Goal: Task Accomplishment & Management: Complete application form

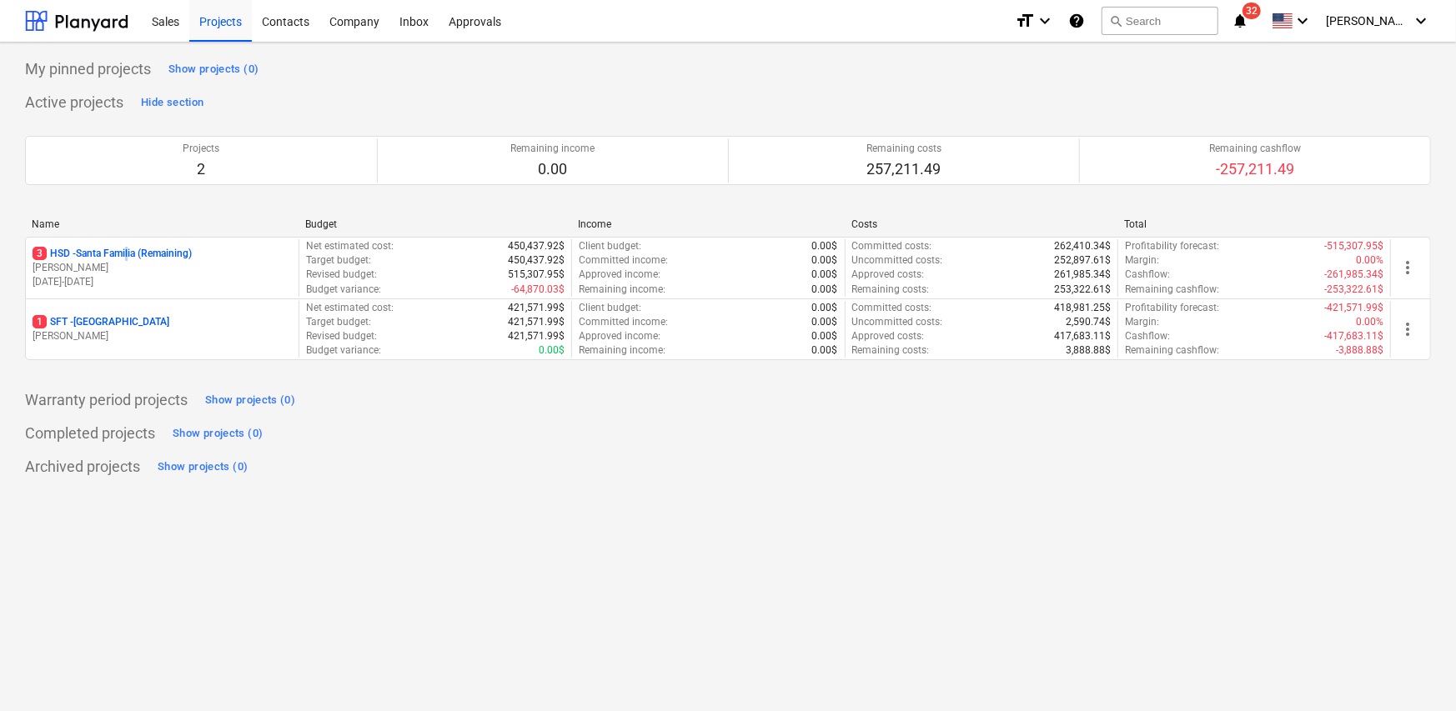
click at [132, 256] on p "3 HSD - [GEOGRAPHIC_DATA] (Remaining)" at bounding box center [112, 254] width 159 height 14
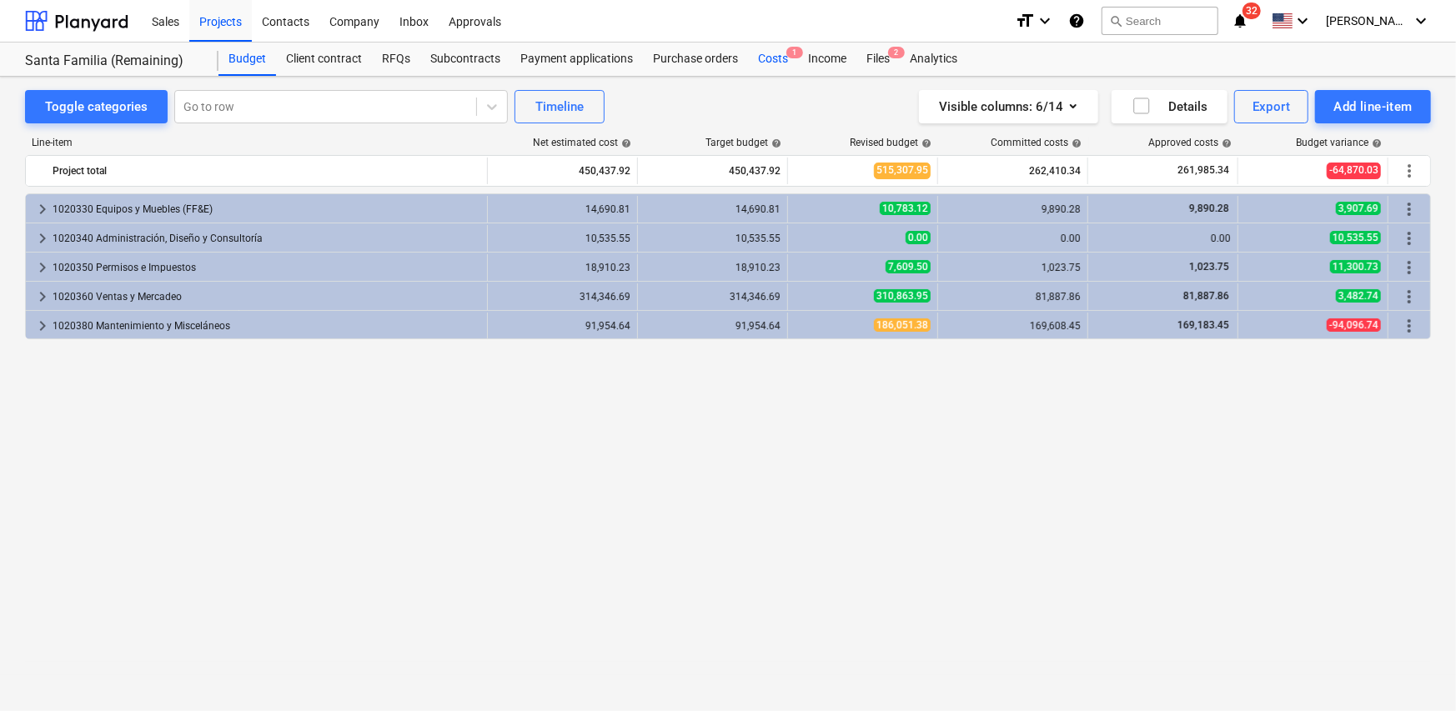
click at [766, 59] on div "Costs 1" at bounding box center [773, 59] width 50 height 33
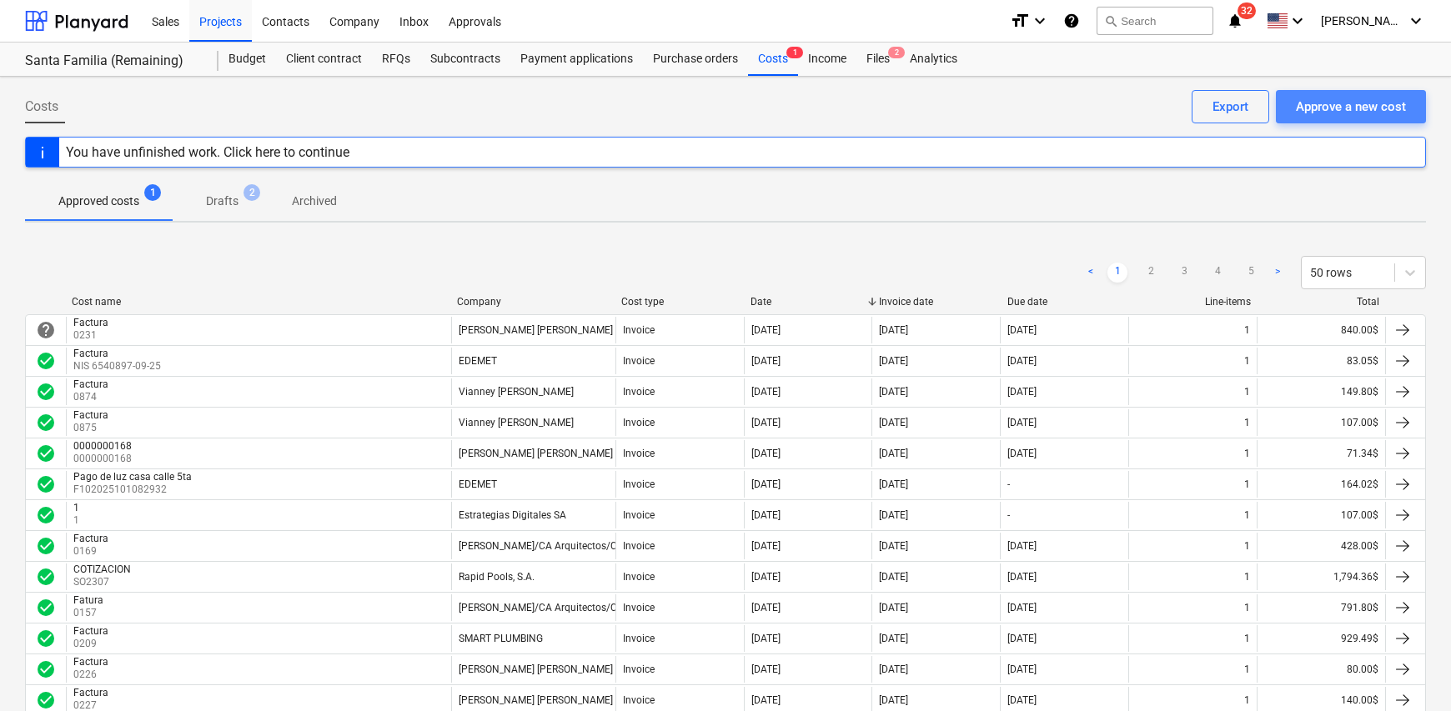
click at [1344, 110] on div "Approve a new cost" at bounding box center [1351, 107] width 110 height 22
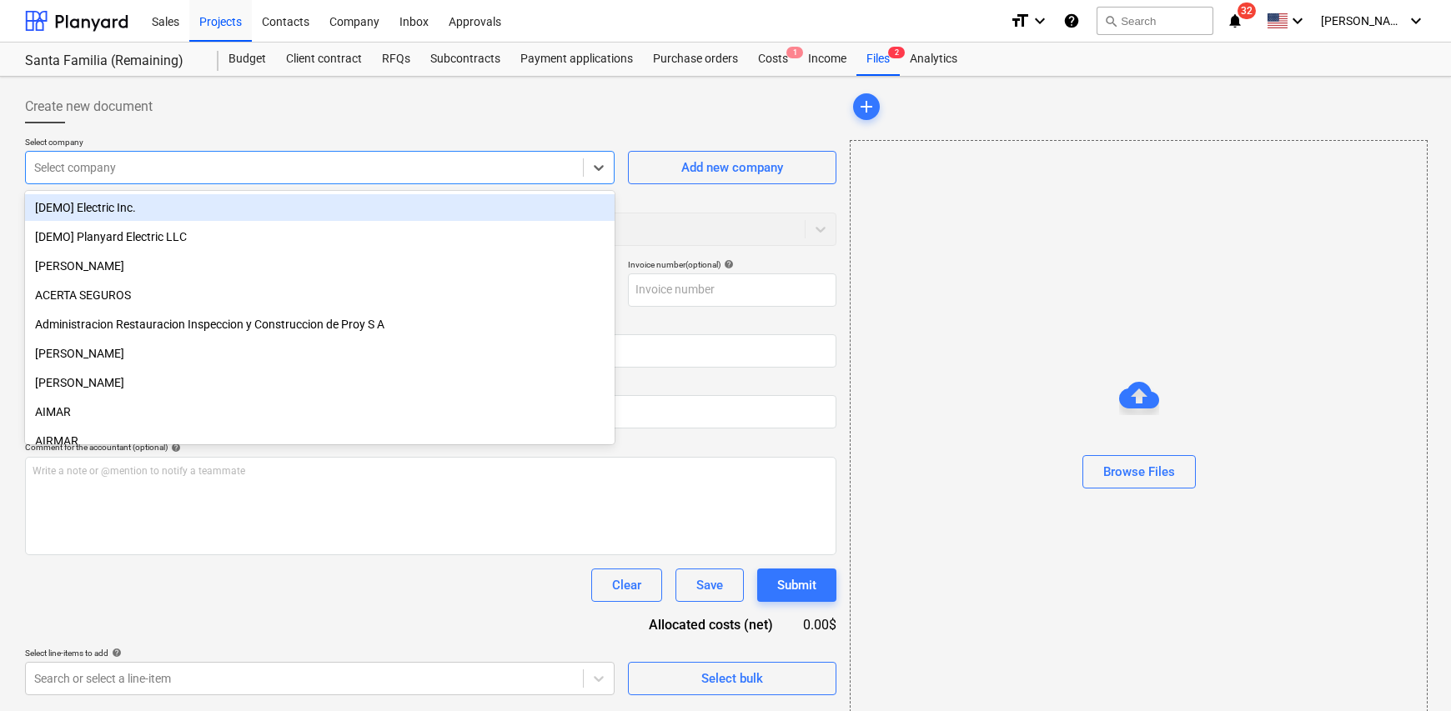
click at [204, 174] on div at bounding box center [304, 167] width 540 height 17
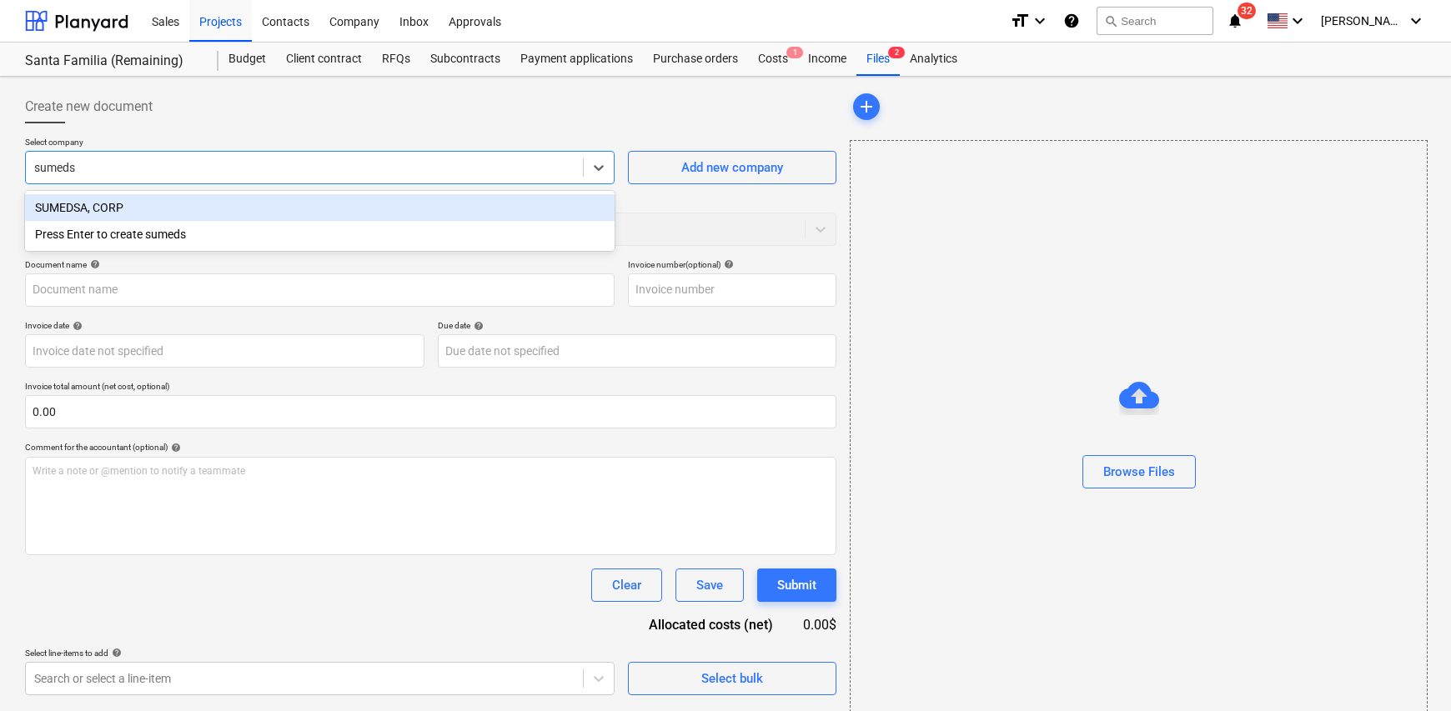
type input "sumedsa"
click at [117, 209] on div "SUMEDSA, CORP" at bounding box center [320, 207] width 590 height 27
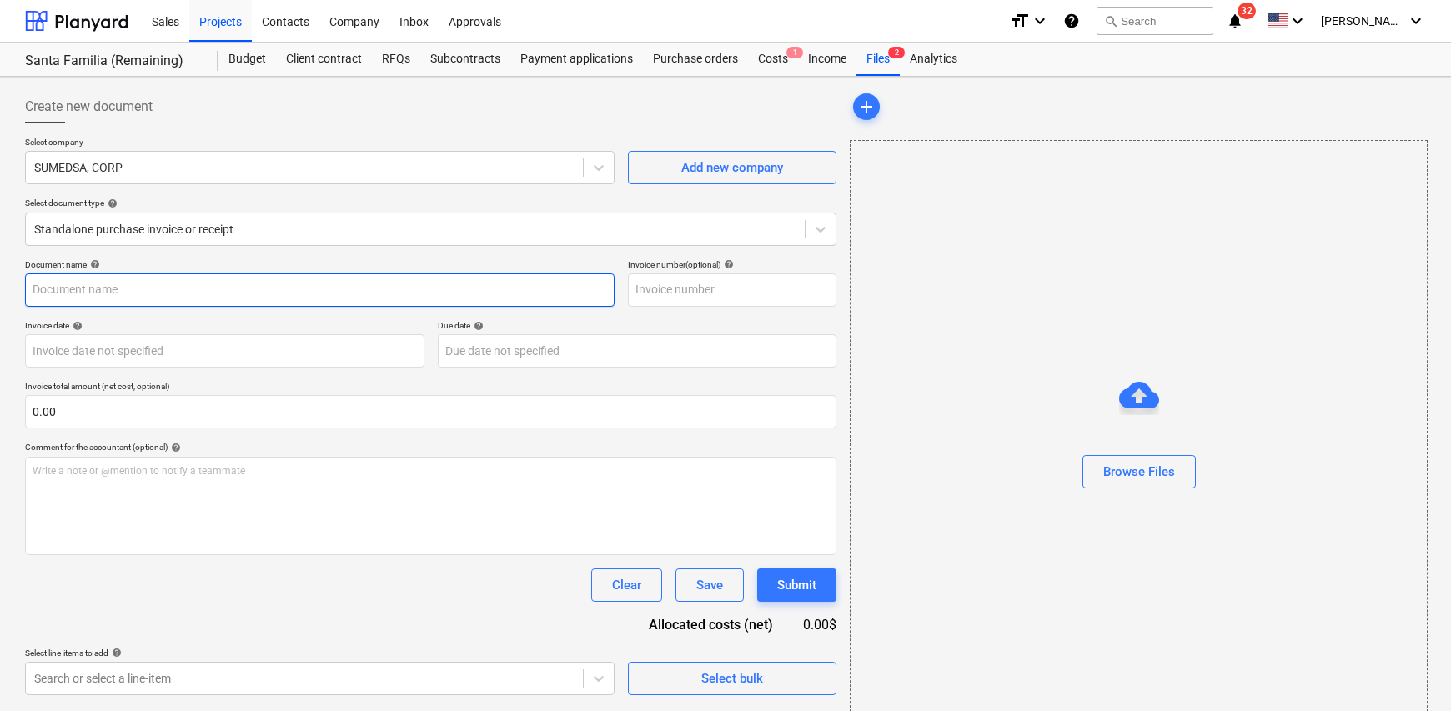
click at [158, 284] on input "text" at bounding box center [320, 290] width 590 height 33
type input "Factura"
click at [704, 287] on input "text" at bounding box center [732, 290] width 209 height 33
click at [696, 294] on input "text" at bounding box center [732, 290] width 209 height 33
type input "0191"
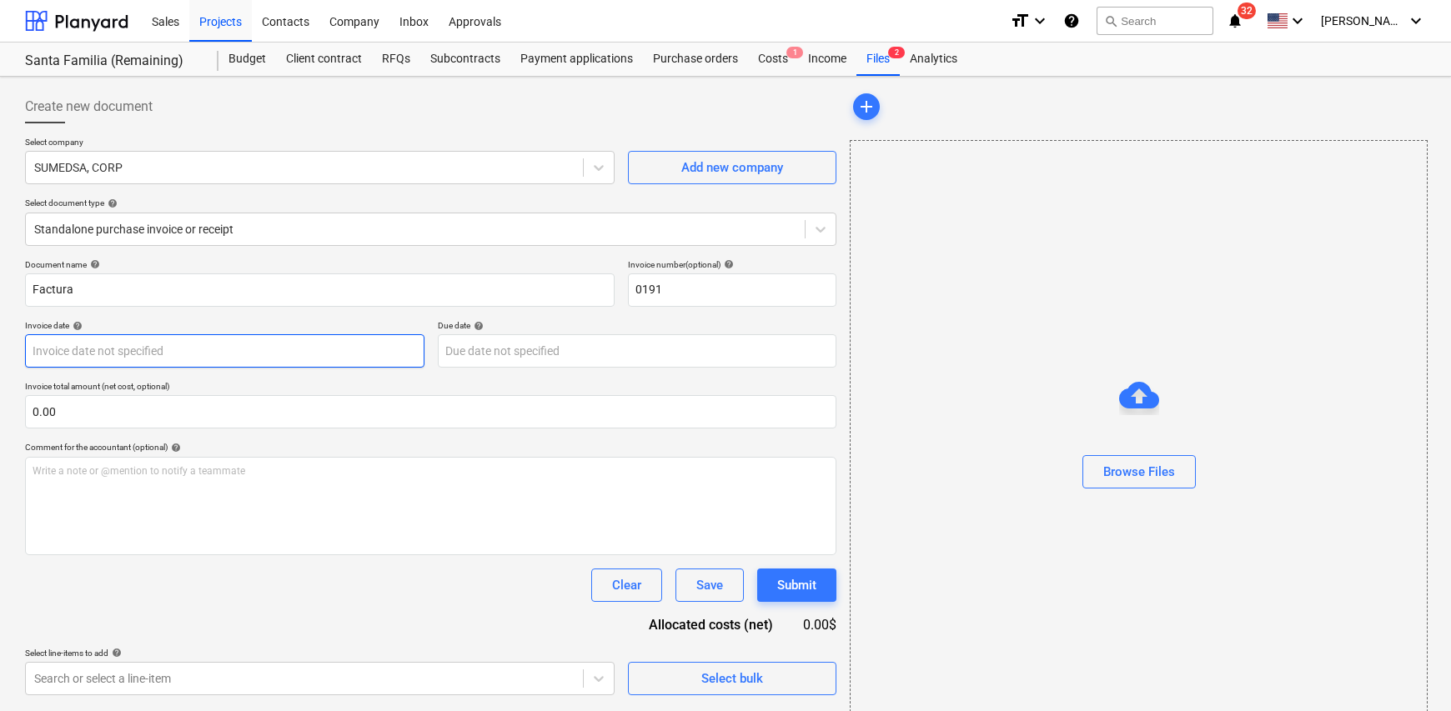
click at [314, 355] on body "Sales Projects Contacts Company Inbox Approvals format_size keyboard_arrow_down…" at bounding box center [725, 355] width 1451 height 711
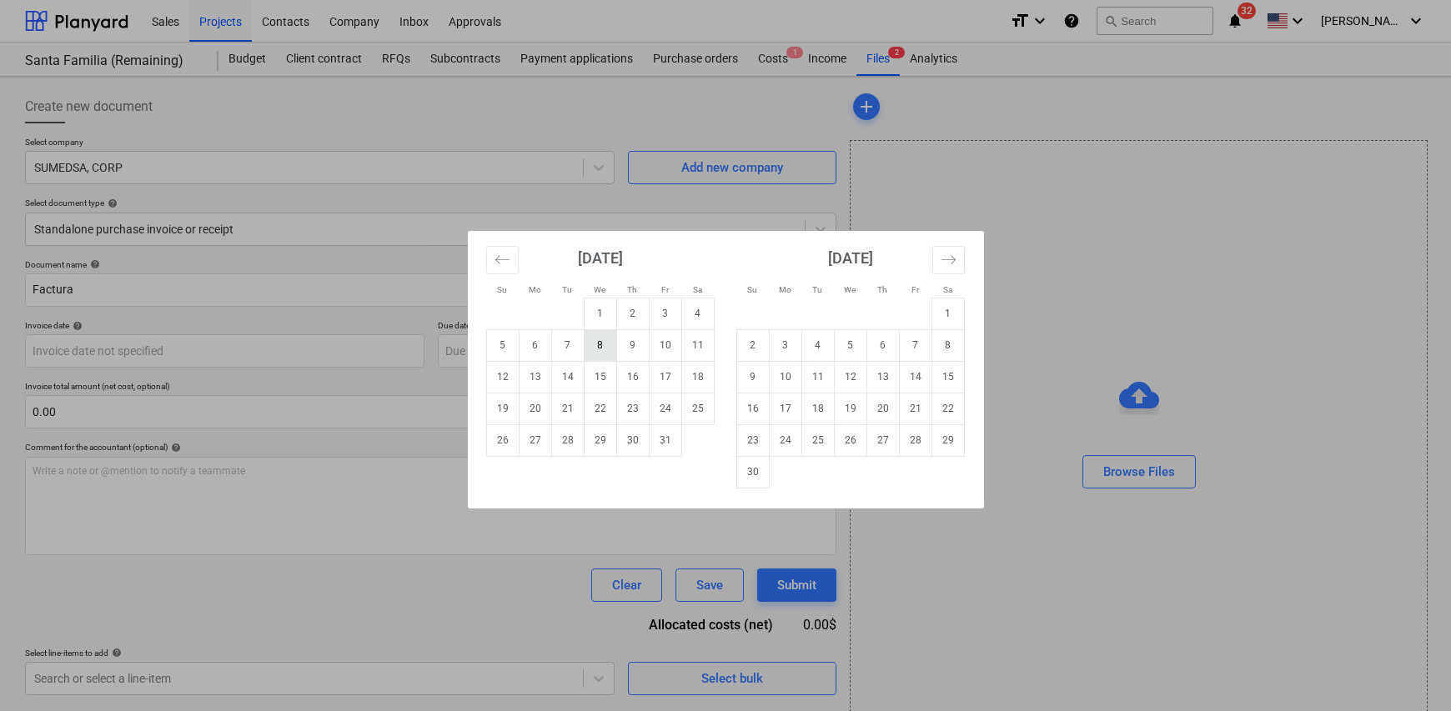
click at [606, 344] on td "8" at bounding box center [600, 345] width 33 height 32
type input "[DATE]"
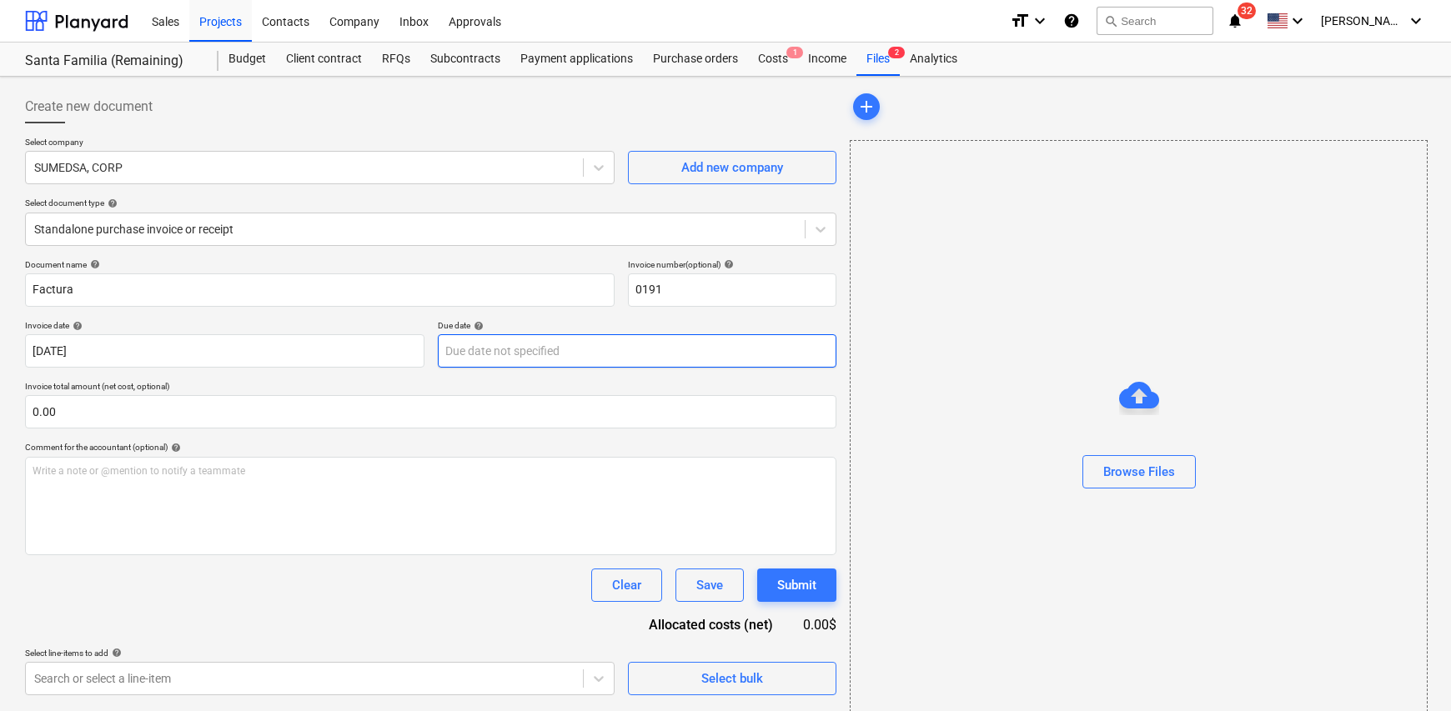
click at [529, 355] on body "Sales Projects Contacts Company Inbox Approvals format_size keyboard_arrow_down…" at bounding box center [725, 355] width 1451 height 711
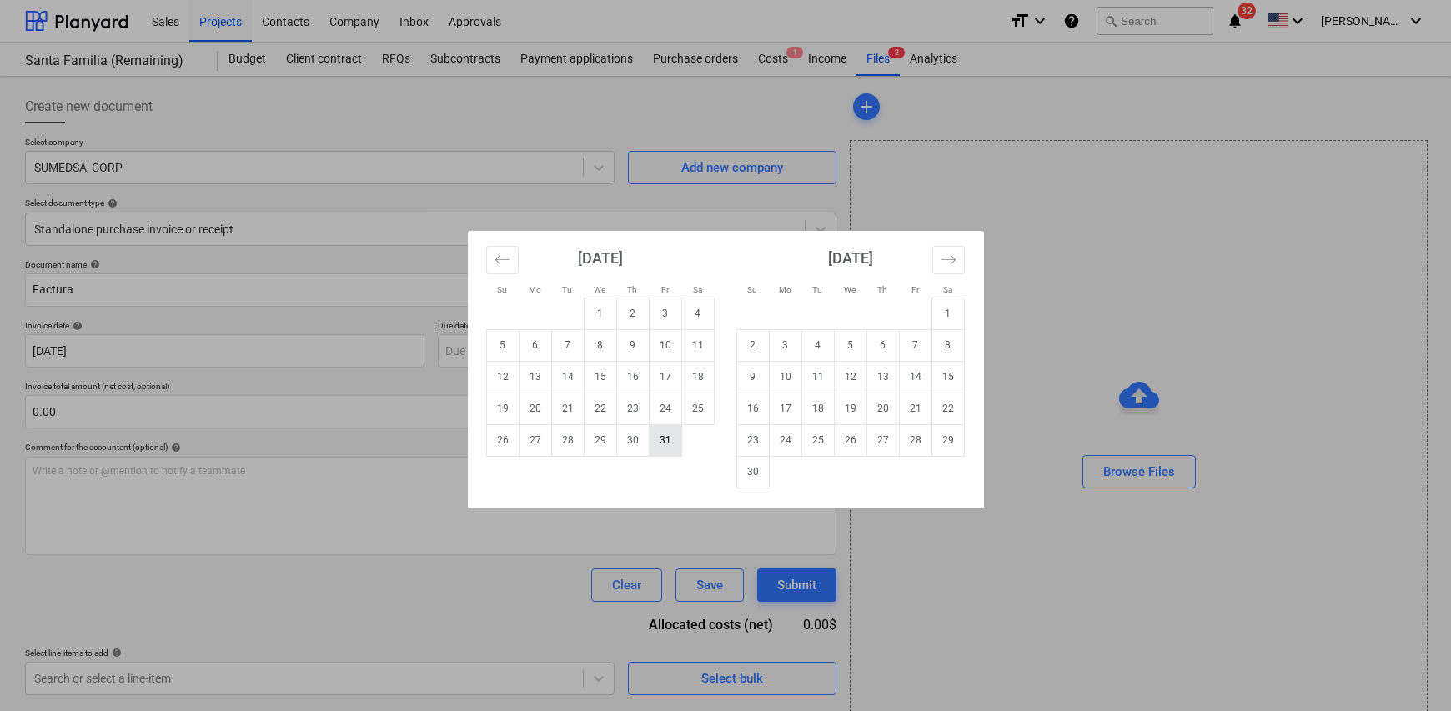
click at [667, 445] on td "31" at bounding box center [665, 441] width 33 height 32
type input "[DATE]"
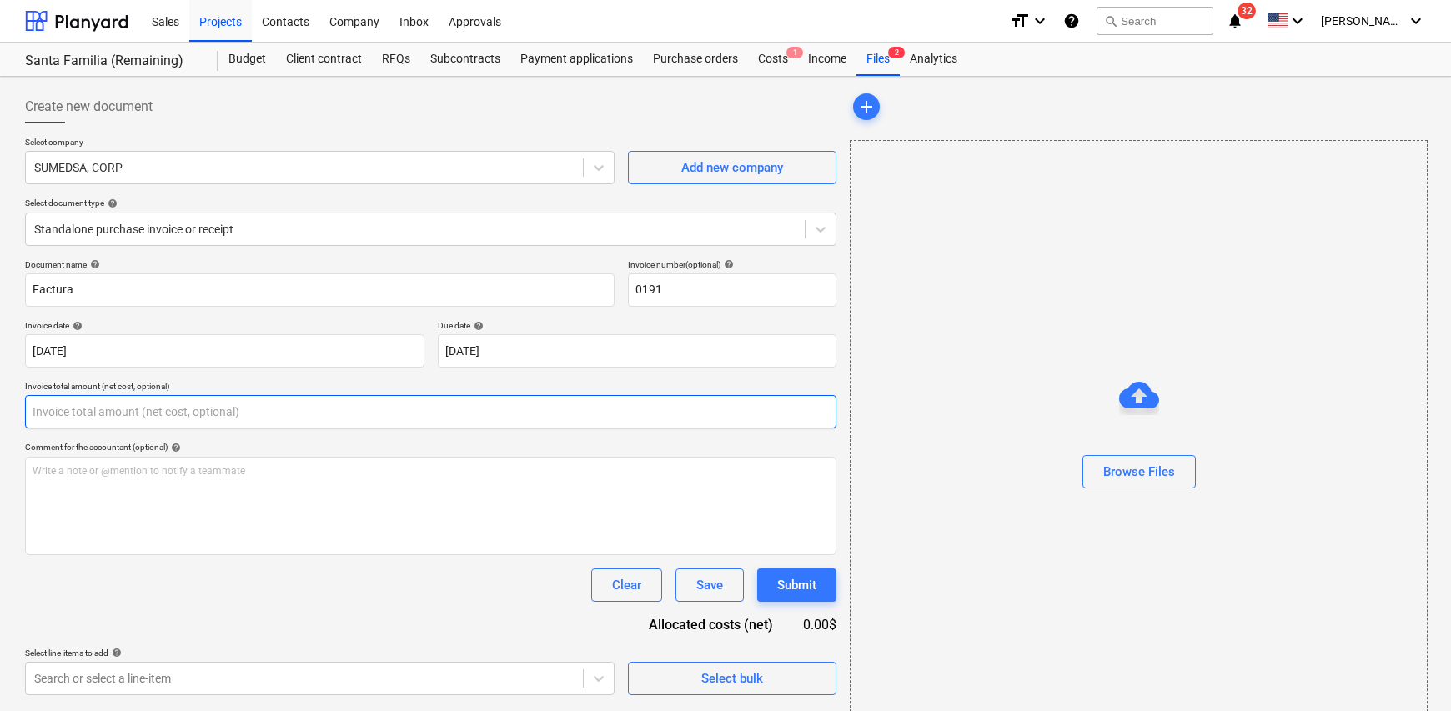
click at [166, 410] on input "text" at bounding box center [431, 411] width 812 height 33
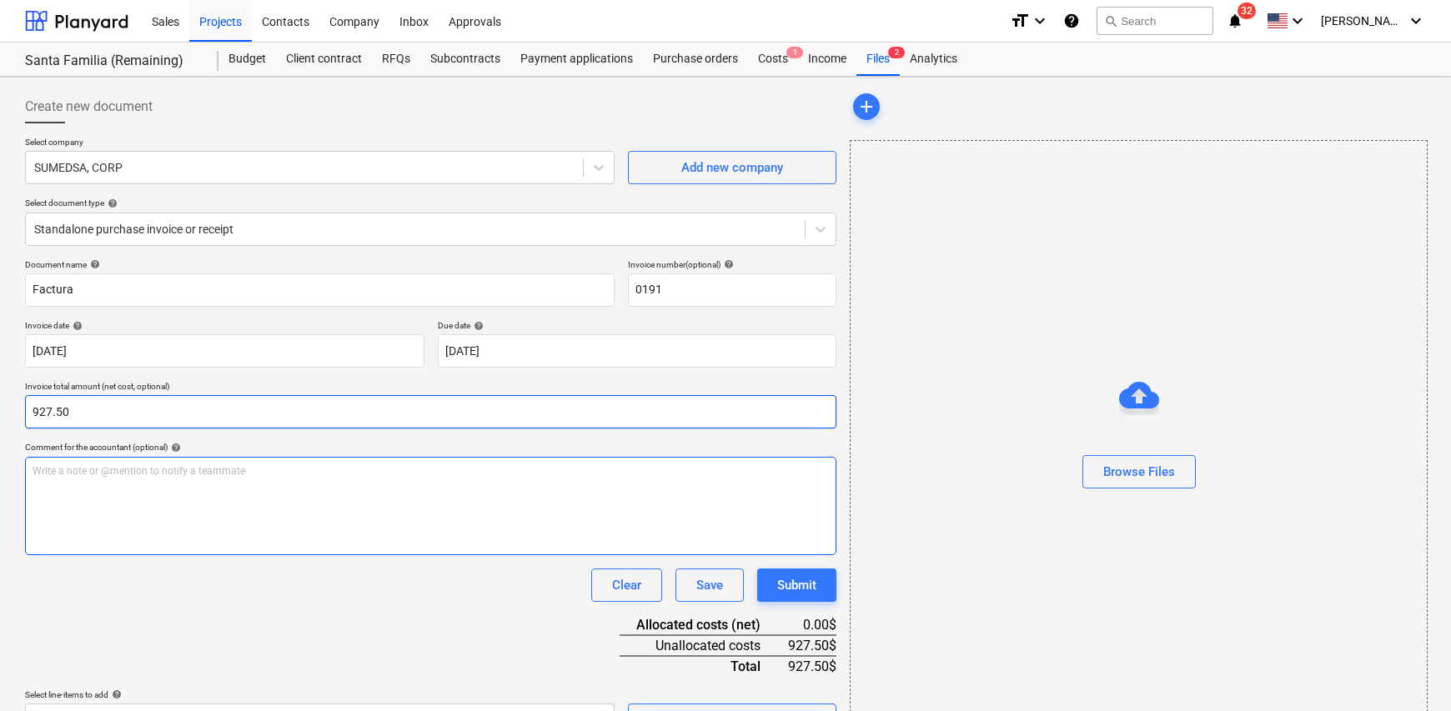
type input "927.50"
click at [142, 476] on p "Write a note or @mention to notify a teammate [PERSON_NAME]" at bounding box center [431, 472] width 797 height 14
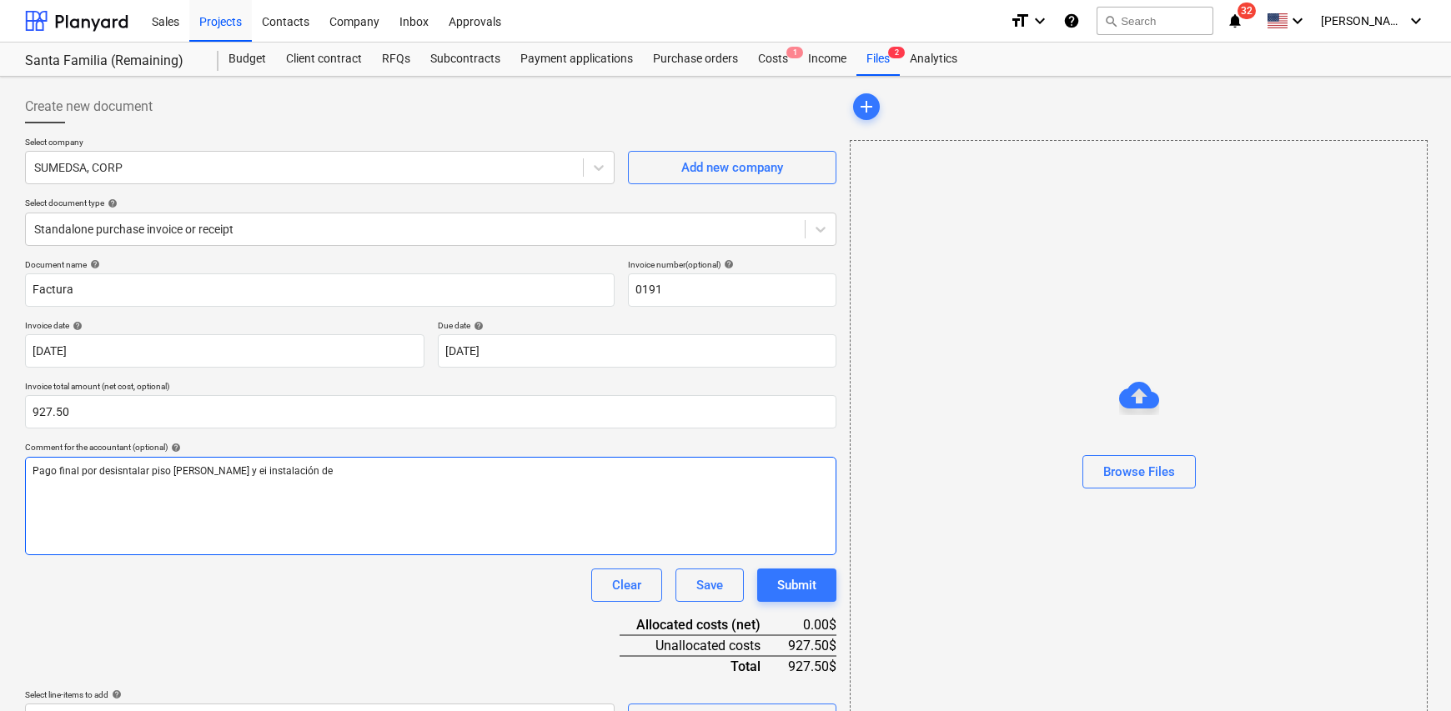
click at [224, 474] on span "Pago final por desisntalar piso [PERSON_NAME] y ei instalación de" at bounding box center [183, 471] width 300 height 12
click at [227, 469] on span "Pago final por desisntalar piso de [PERSON_NAME] instalación de" at bounding box center [181, 471] width 296 height 12
click at [329, 470] on p "Pago final por desisntalar piso [PERSON_NAME] e instalación de" at bounding box center [431, 472] width 797 height 14
click at [305, 470] on p "Pago final por desinstalar piso [PERSON_NAME] e instalación de" at bounding box center [431, 472] width 797 height 14
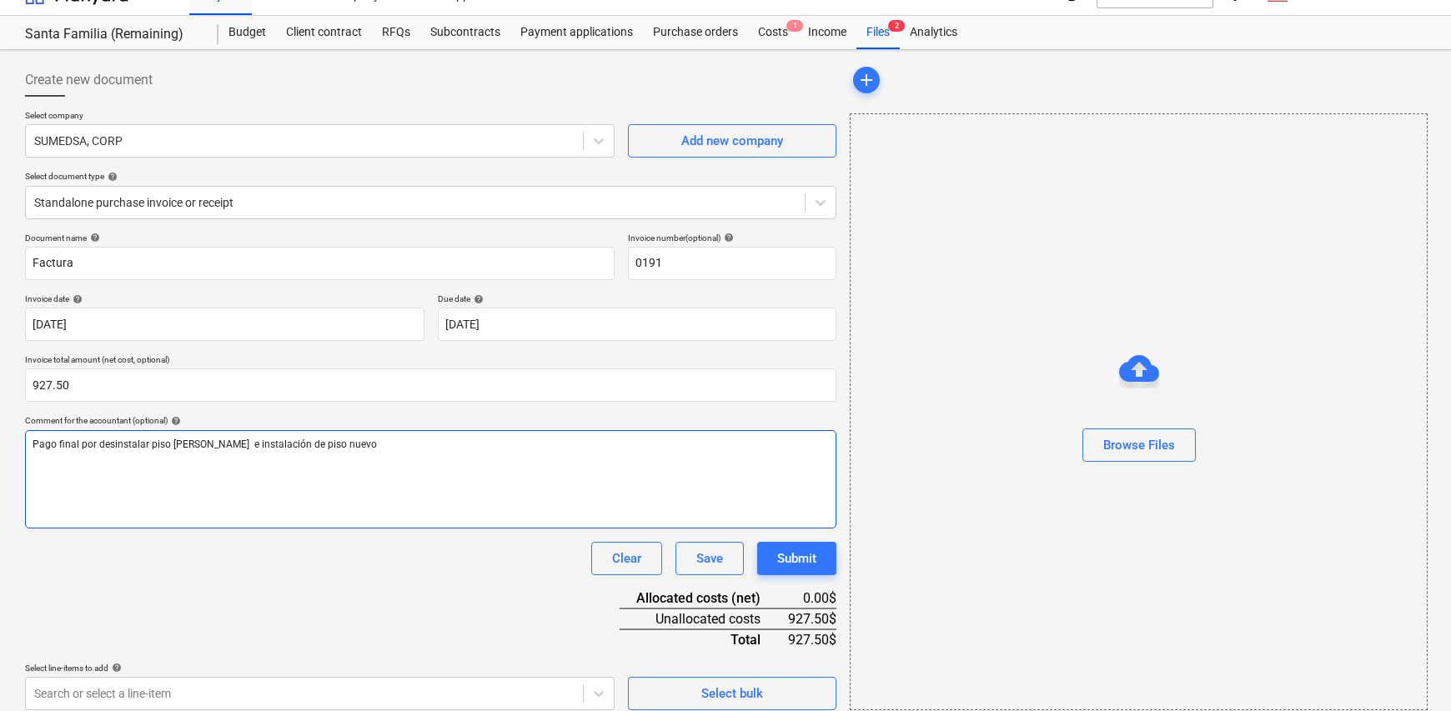
scroll to position [39, 0]
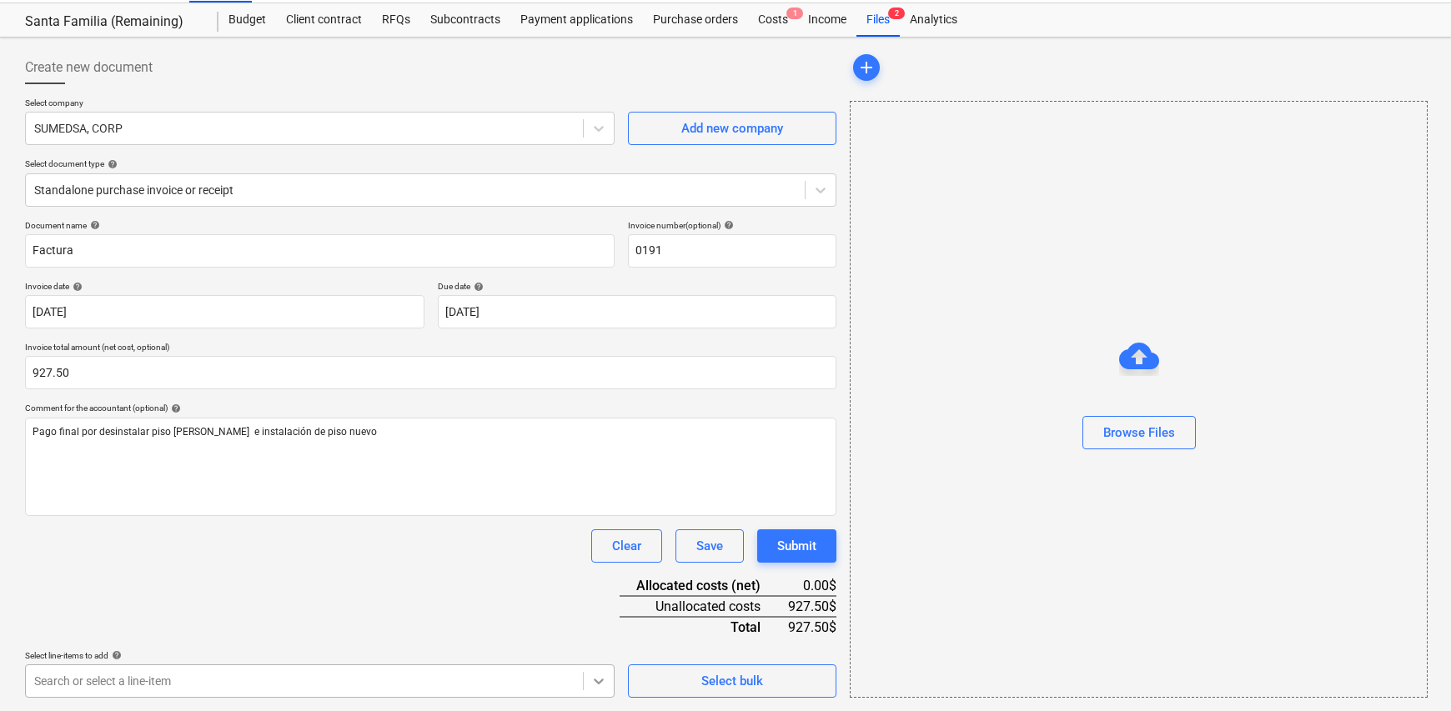
click at [593, 672] on body "Sales Projects Contacts Company Inbox Approvals format_size keyboard_arrow_down…" at bounding box center [725, 316] width 1451 height 711
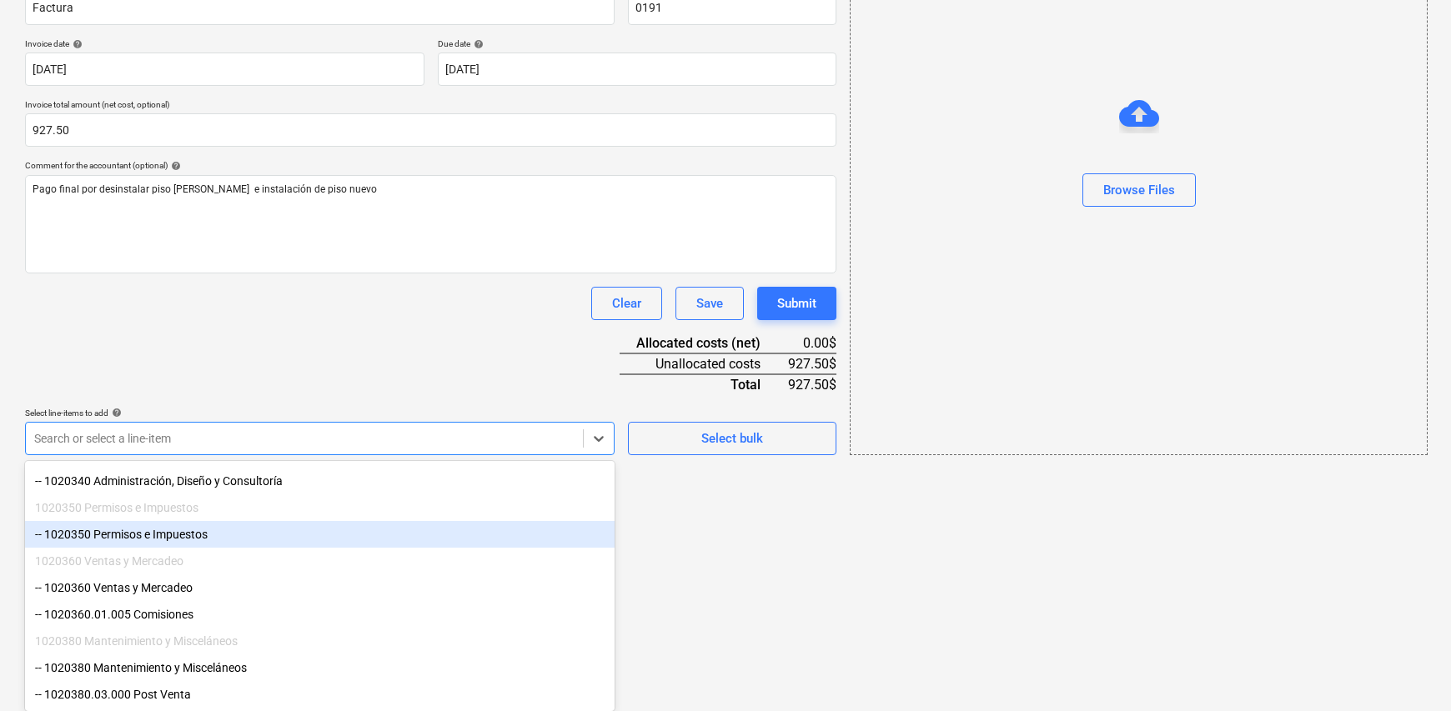
scroll to position [173, 0]
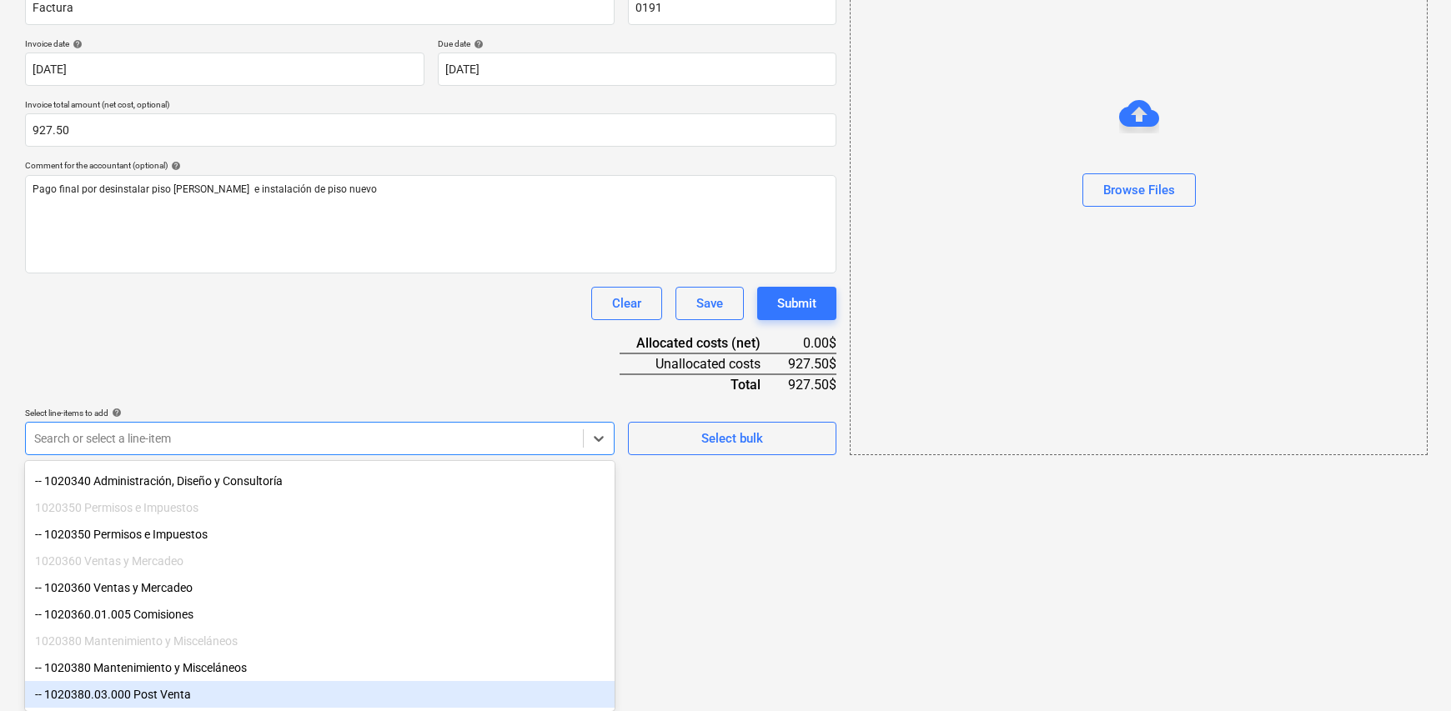
click at [266, 686] on div "-- 1020380.03.000 Post Venta" at bounding box center [320, 694] width 590 height 27
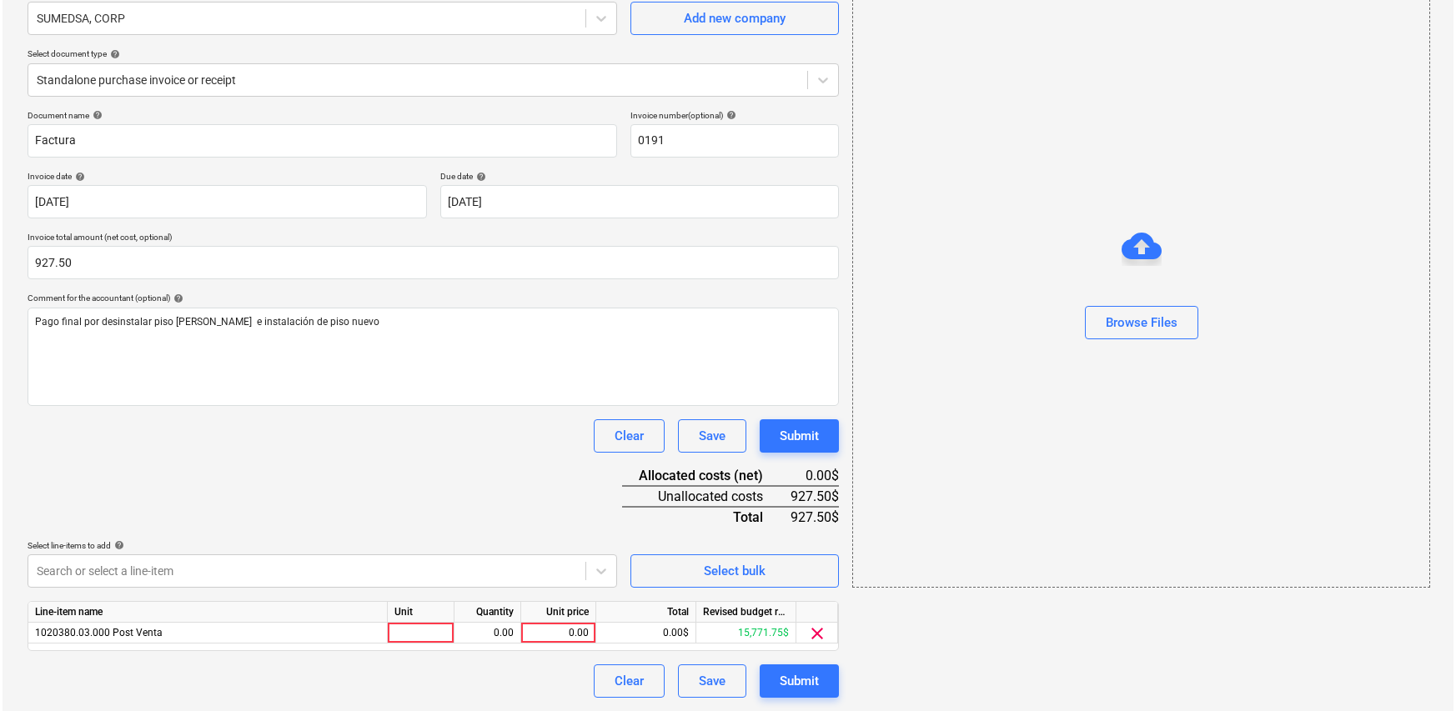
scroll to position [149, 0]
click at [747, 562] on html "Sales Projects Contacts Company Inbox Approvals format_size keyboard_arrow_down…" at bounding box center [725, 206] width 1451 height 711
click at [439, 626] on div at bounding box center [418, 633] width 67 height 21
type input "1"
click at [463, 626] on div "0.00" at bounding box center [485, 633] width 53 height 21
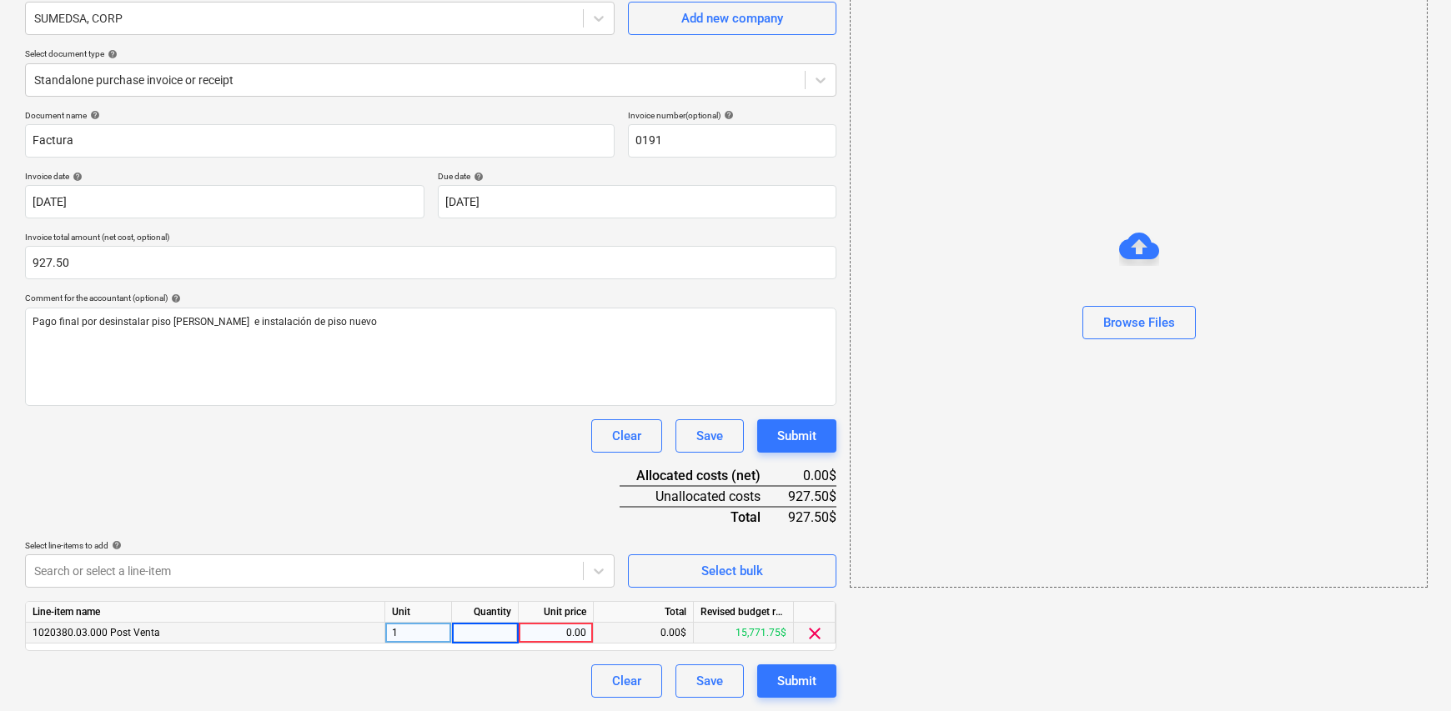
type input "1"
click at [555, 631] on div "0.00" at bounding box center [555, 633] width 61 height 21
type input "927.50"
click at [460, 515] on div "Document name help Factura Invoice number (optional) help 0191 Invoice date hel…" at bounding box center [431, 404] width 812 height 588
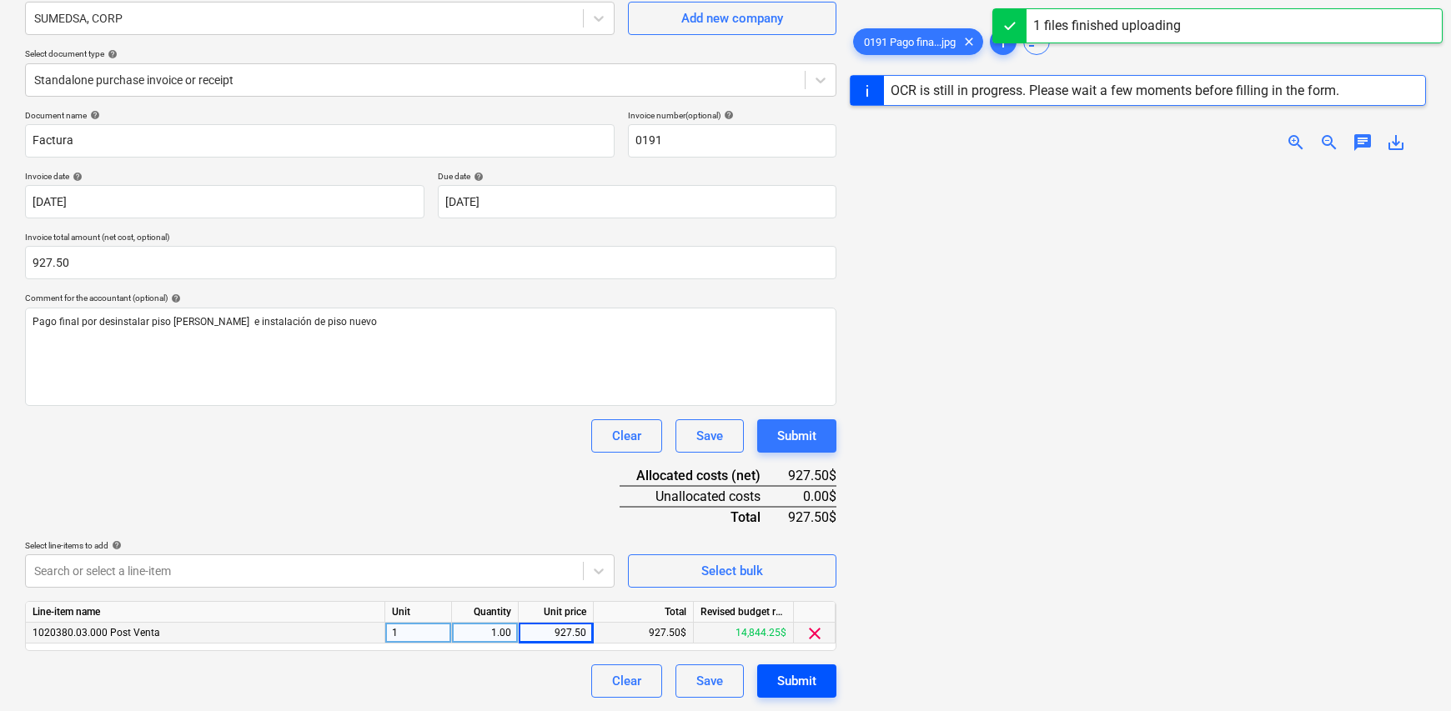
click at [789, 684] on div "Submit" at bounding box center [796, 682] width 39 height 22
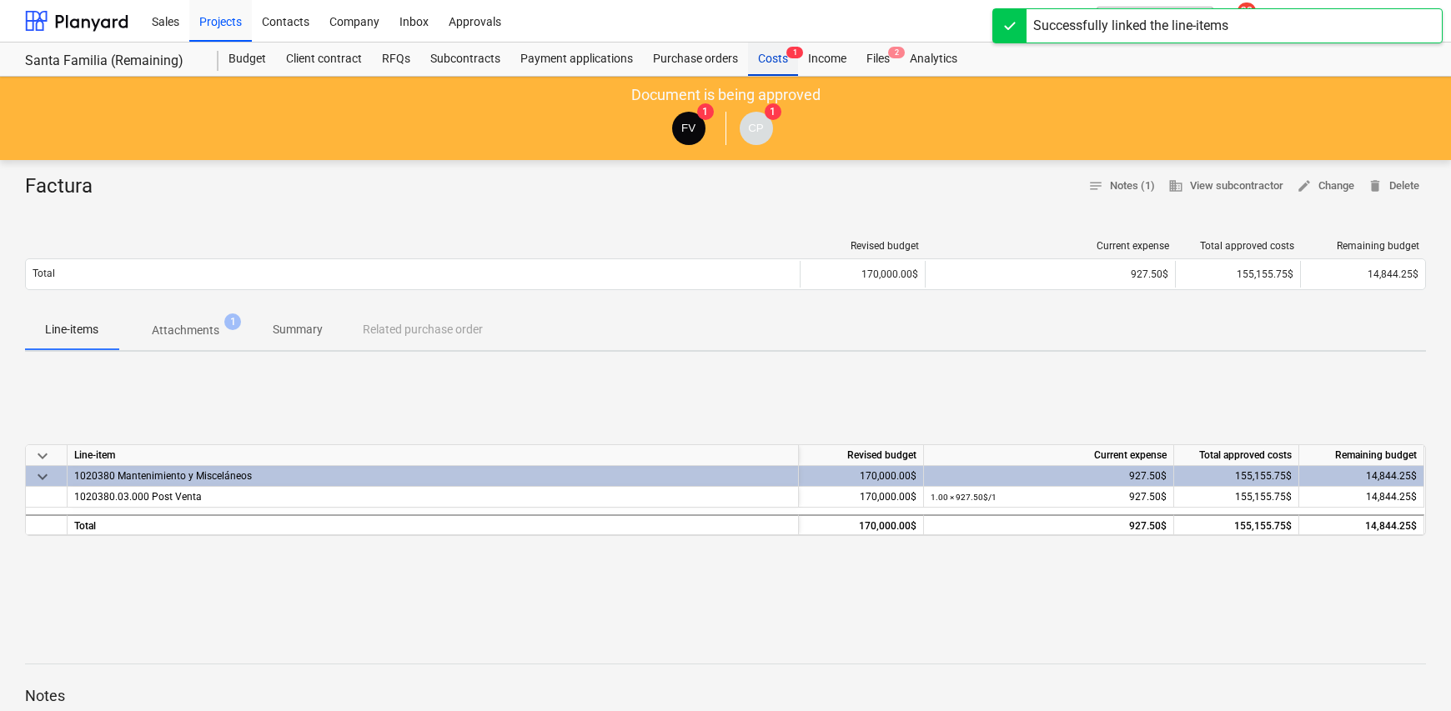
click at [765, 64] on div "Costs 1" at bounding box center [773, 59] width 50 height 33
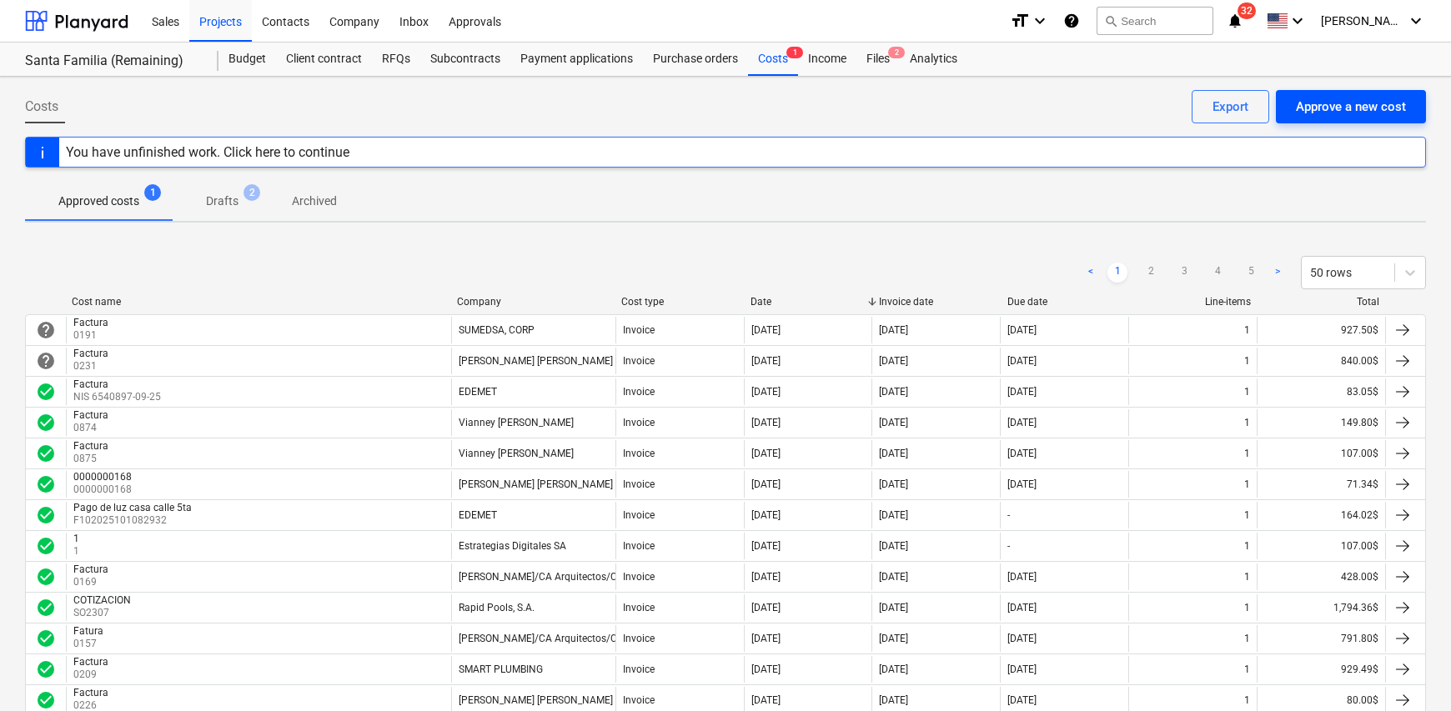
click at [1326, 108] on div "Approve a new cost" at bounding box center [1351, 107] width 110 height 22
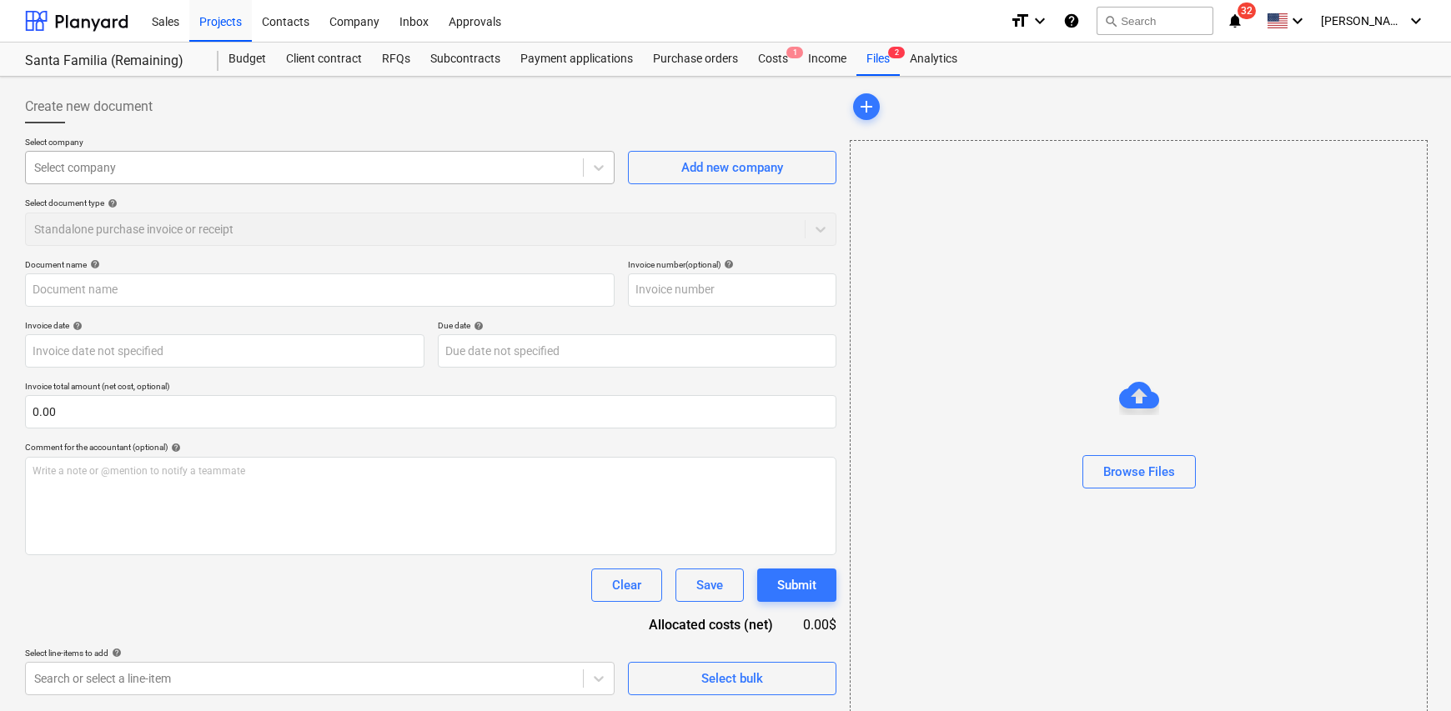
click at [94, 165] on div at bounding box center [304, 167] width 540 height 17
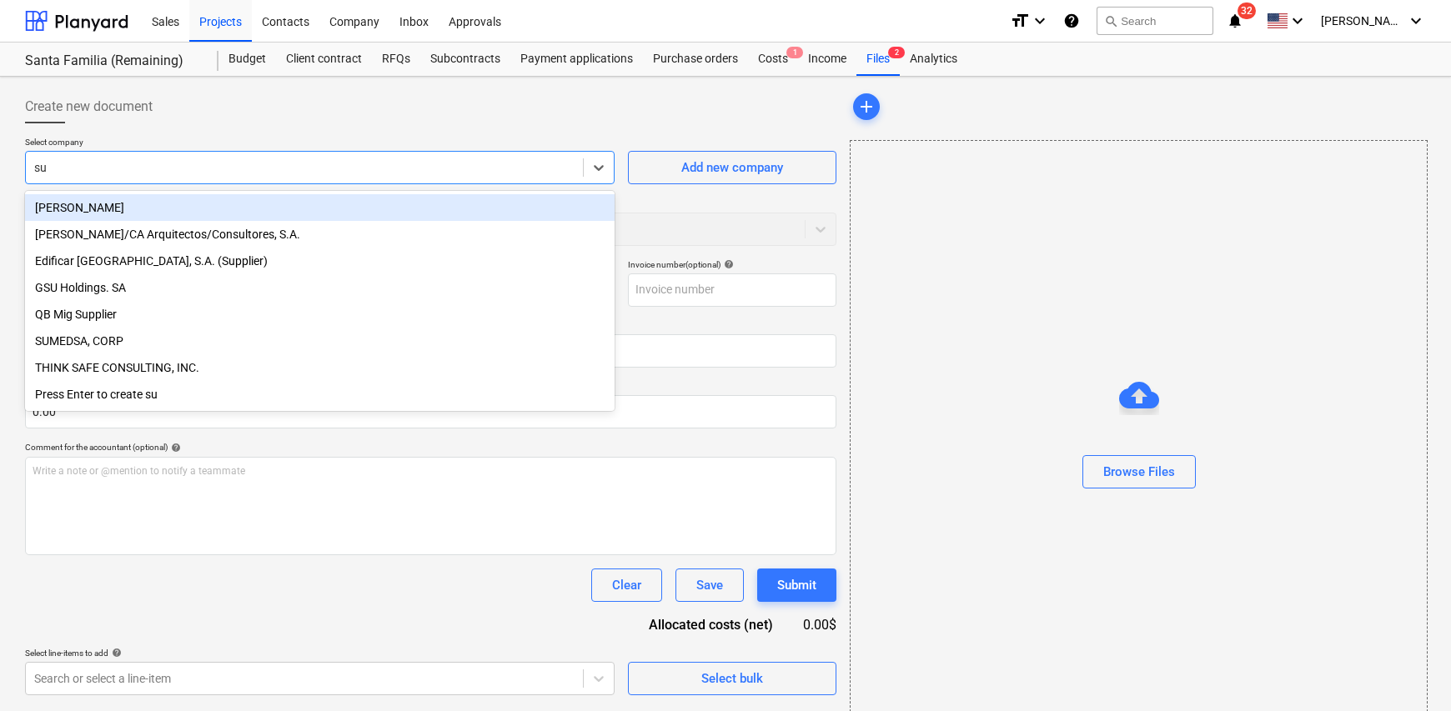
type input "sum"
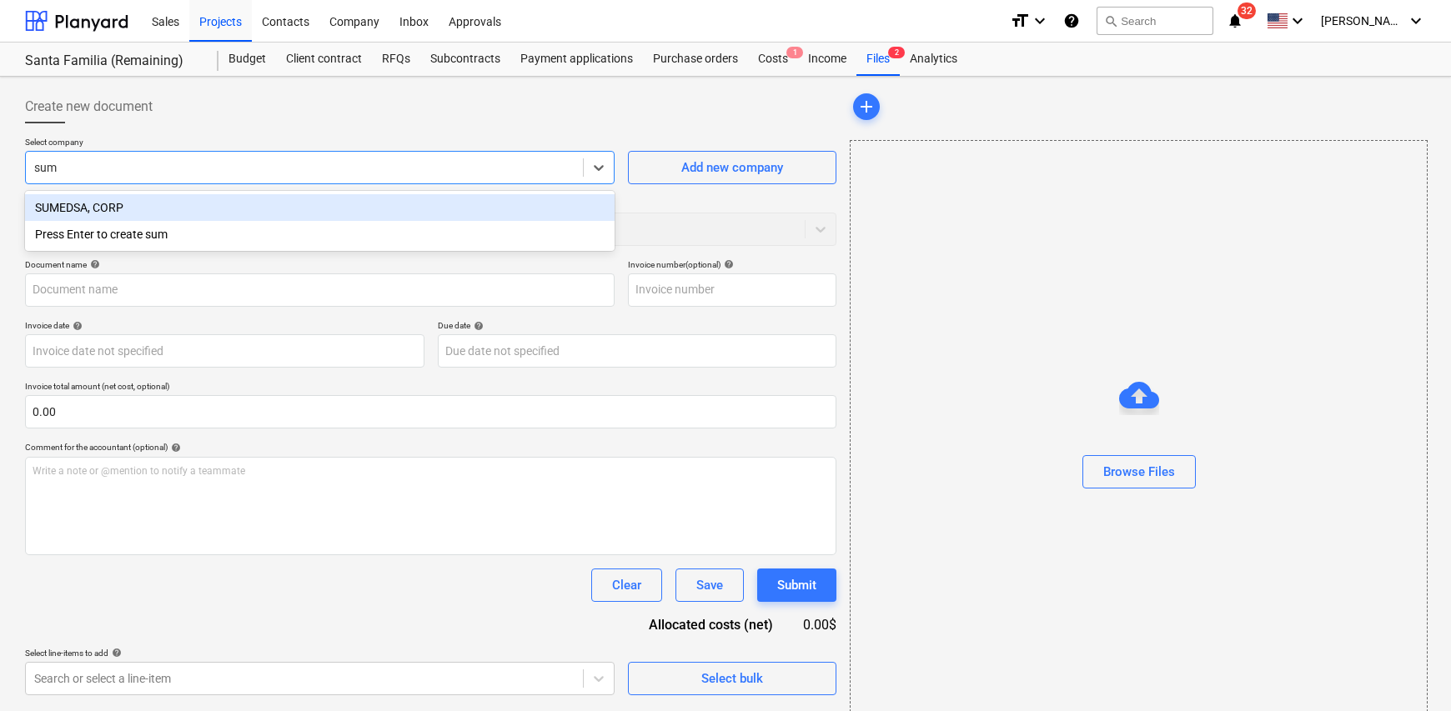
click at [102, 201] on div "SUMEDSA, CORP" at bounding box center [320, 207] width 590 height 27
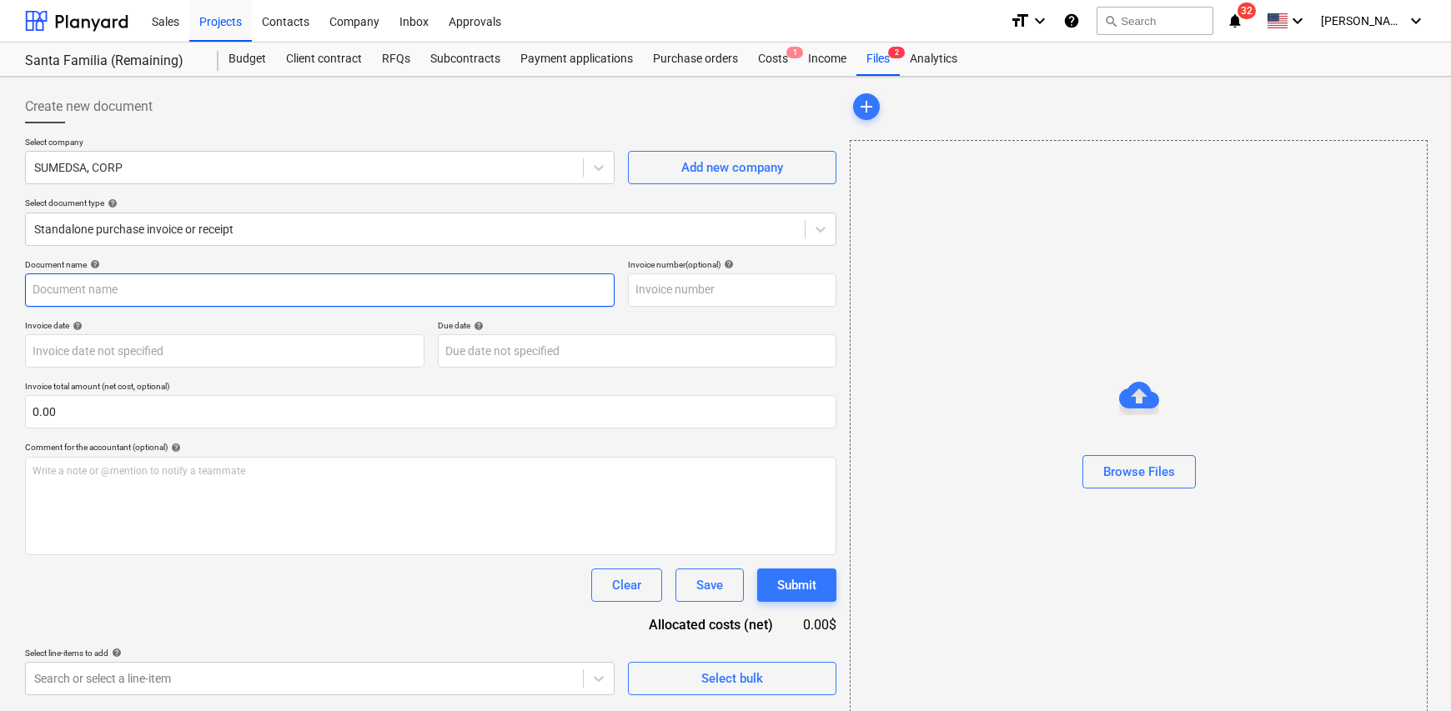
click at [92, 302] on input "text" at bounding box center [320, 290] width 590 height 33
type input "Factura"
click at [693, 285] on input "text" at bounding box center [732, 290] width 209 height 33
type input "0193"
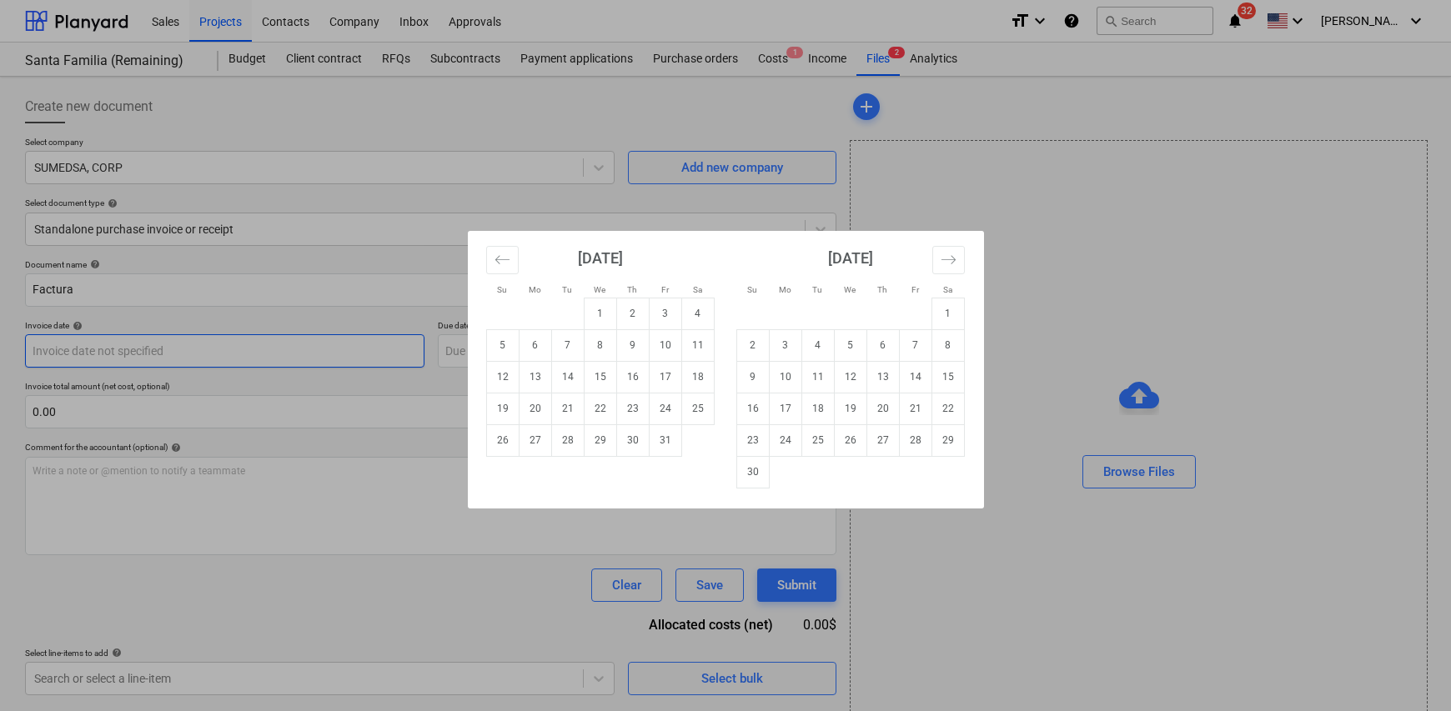
click at [173, 345] on body "Sales Projects Contacts Company Inbox Approvals format_size keyboard_arrow_down…" at bounding box center [725, 355] width 1451 height 711
click at [607, 351] on td "8" at bounding box center [600, 345] width 33 height 32
type input "[DATE]"
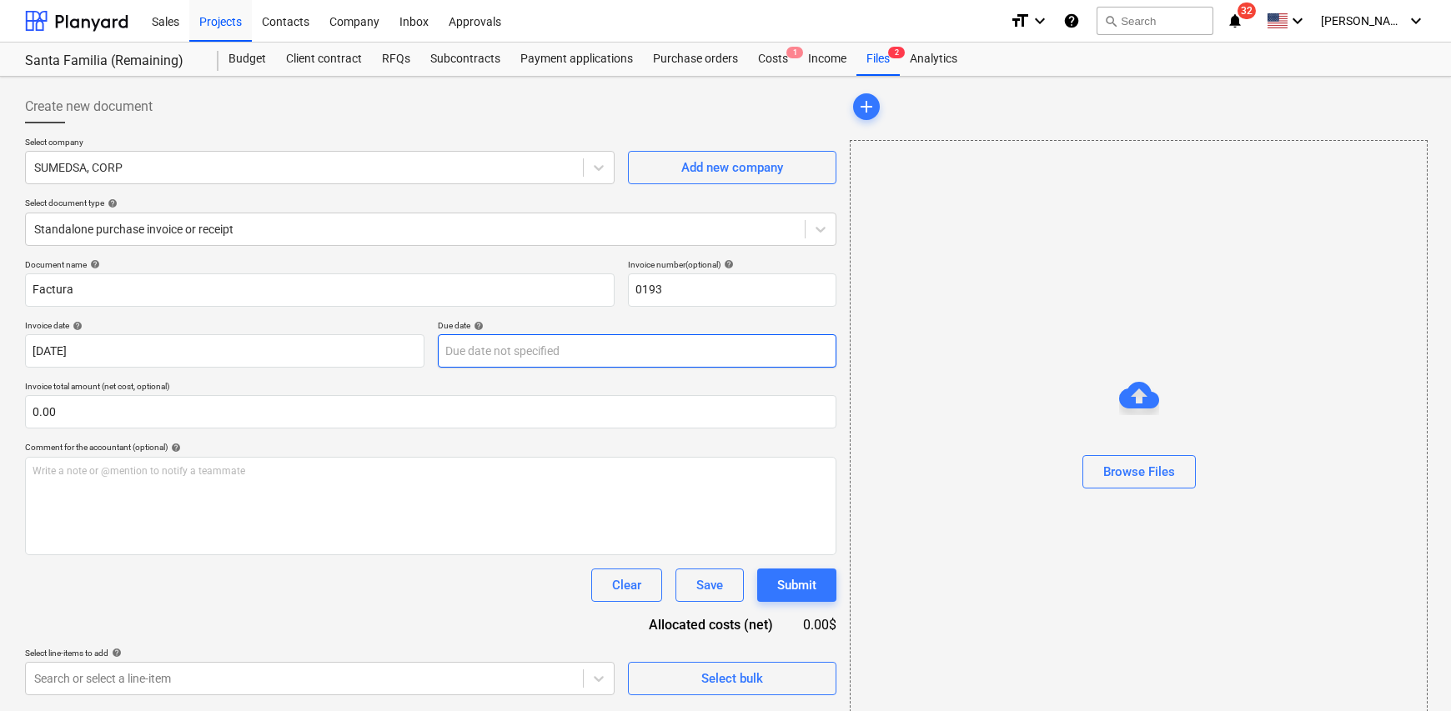
click at [488, 359] on body "Sales Projects Contacts Company Inbox Approvals format_size keyboard_arrow_down…" at bounding box center [725, 355] width 1451 height 711
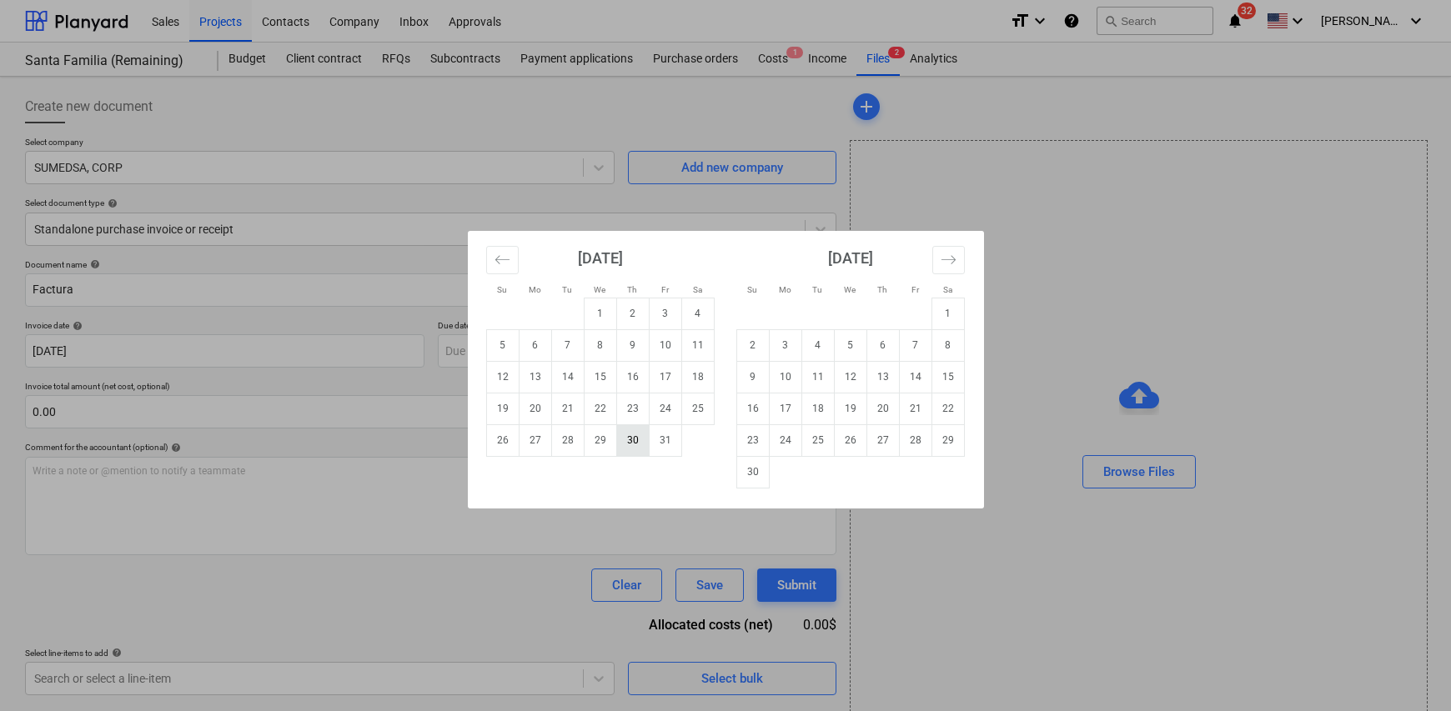
click at [625, 439] on td "30" at bounding box center [632, 441] width 33 height 32
type input "[DATE]"
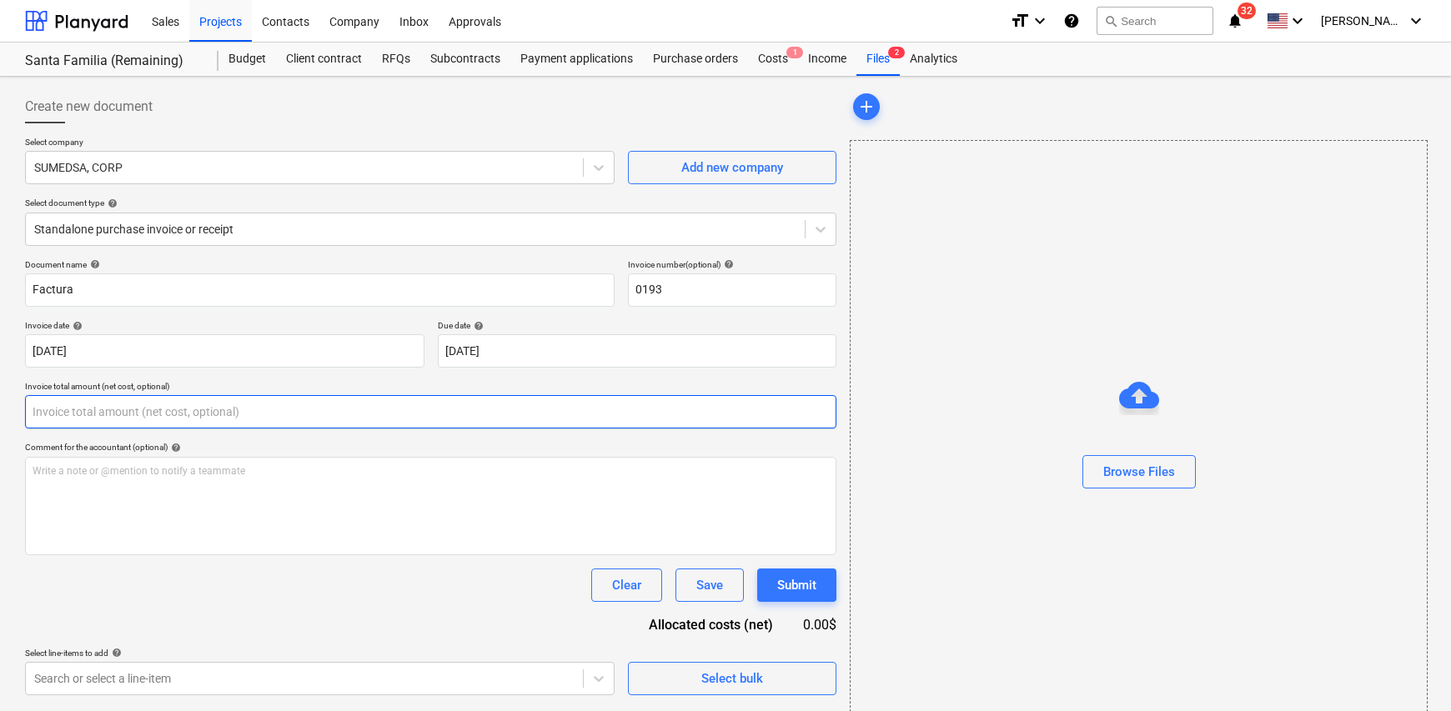
click at [37, 419] on input "text" at bounding box center [431, 411] width 812 height 33
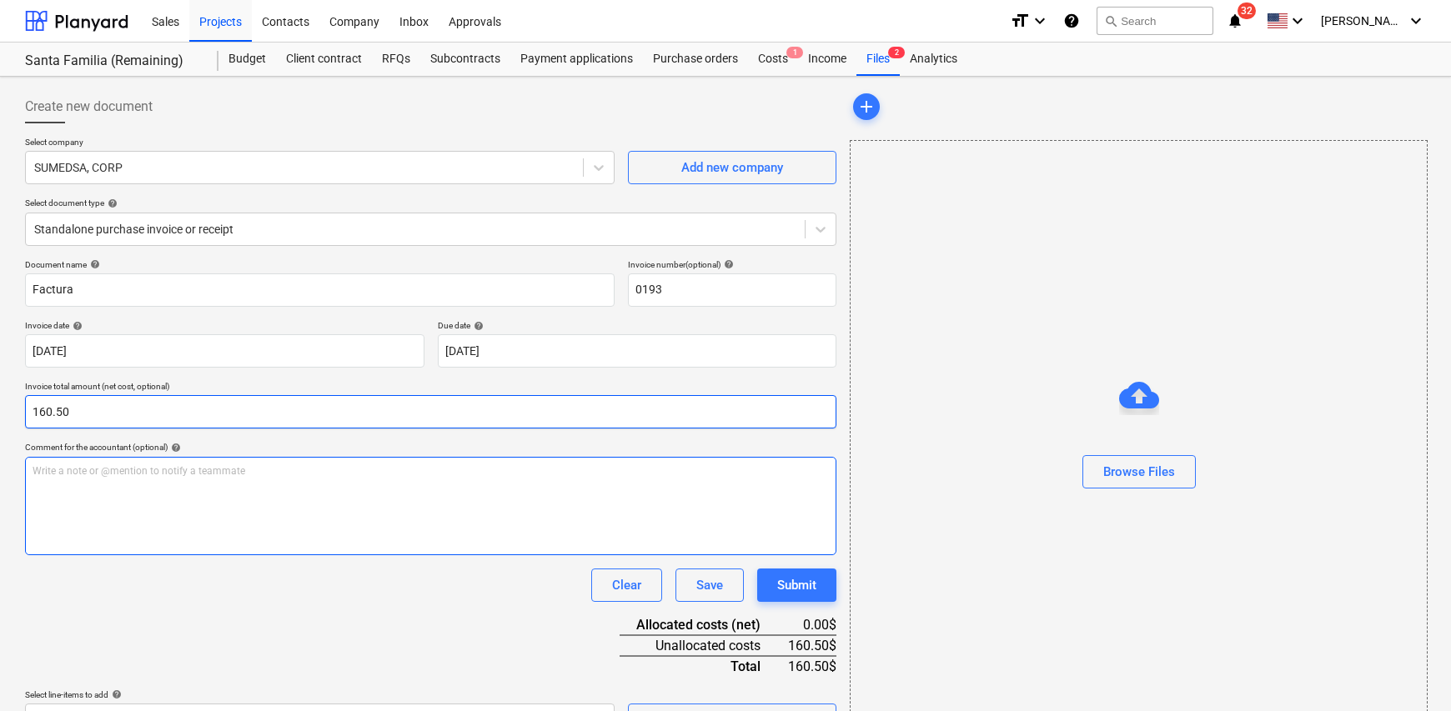
type input "160.50"
click at [67, 513] on div "Write a note or @mention to notify a teammate [PERSON_NAME]" at bounding box center [431, 506] width 812 height 98
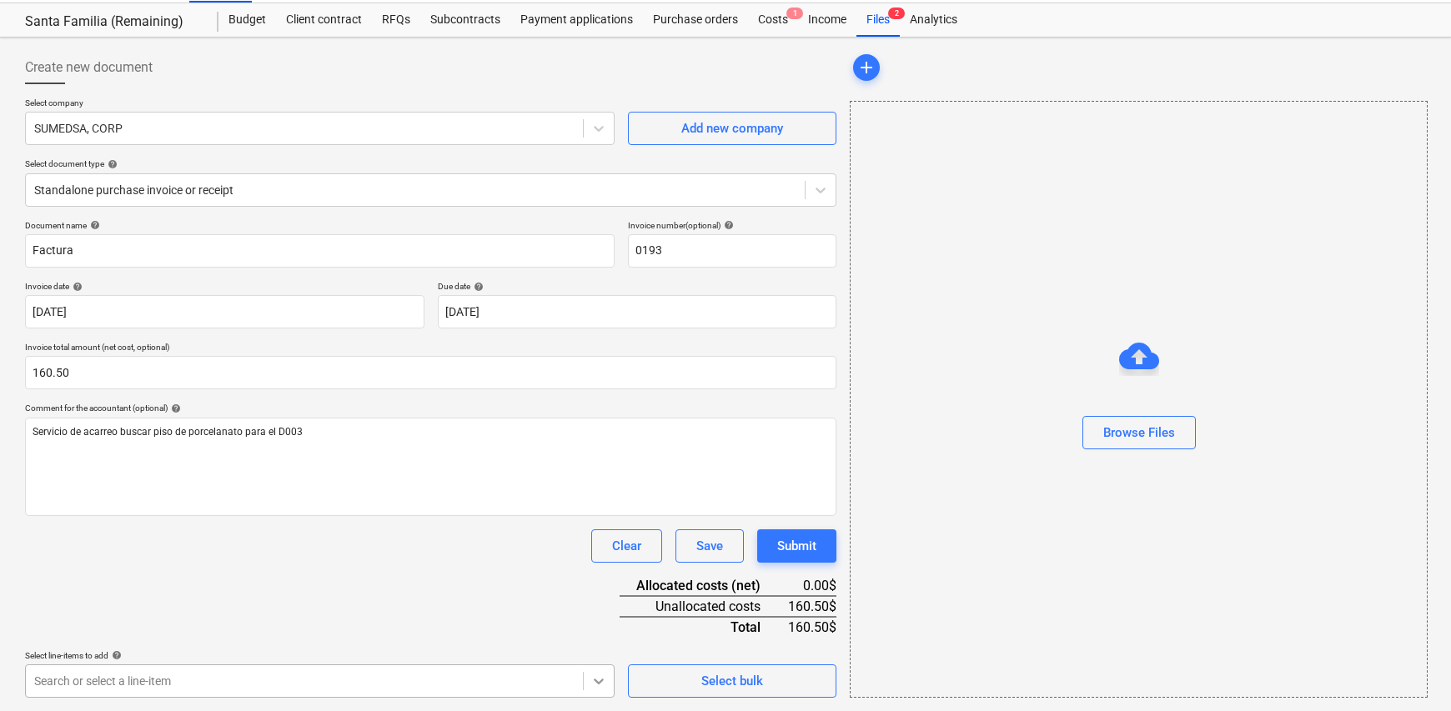
scroll to position [283, 0]
click at [603, 672] on body "Sales Projects Contacts Company Inbox Approvals format_size keyboard_arrow_down…" at bounding box center [725, 316] width 1451 height 711
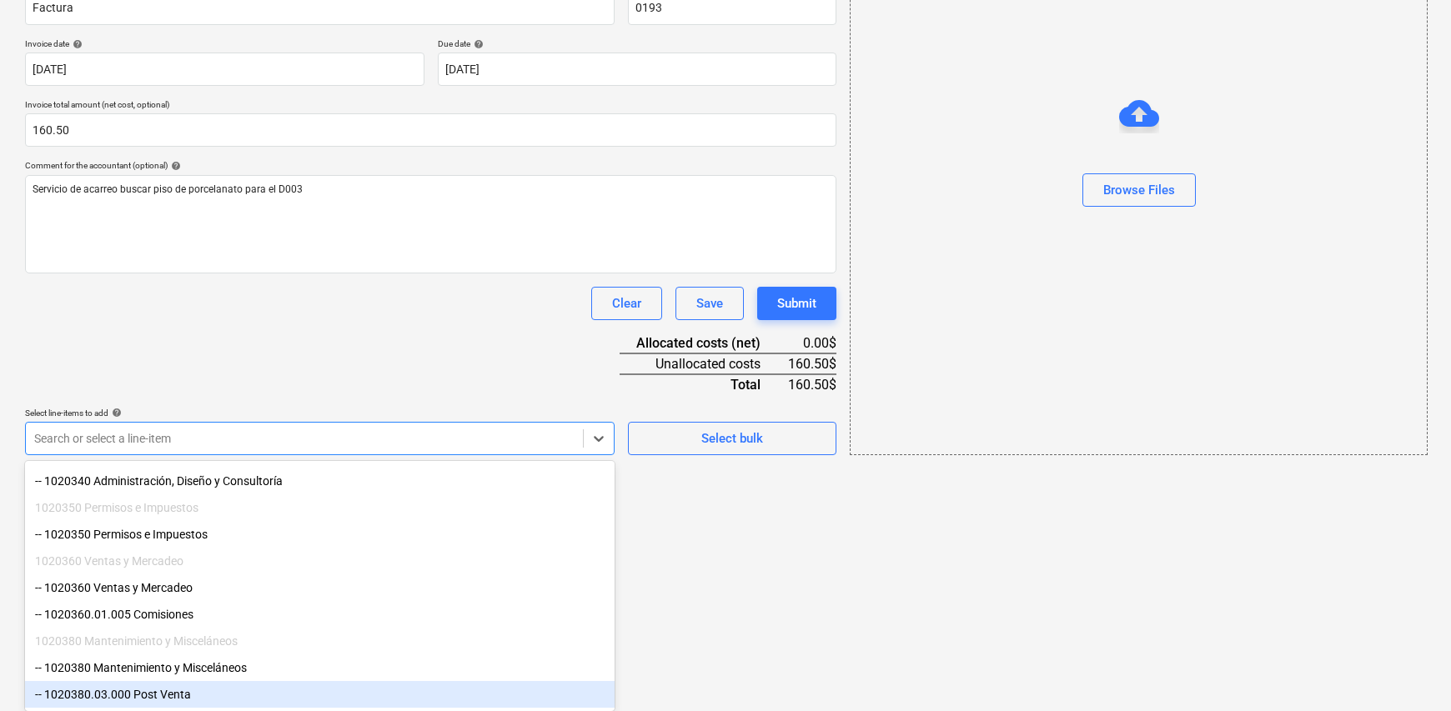
click at [199, 694] on div "-- 1020380.03.000 Post Venta" at bounding box center [320, 694] width 590 height 27
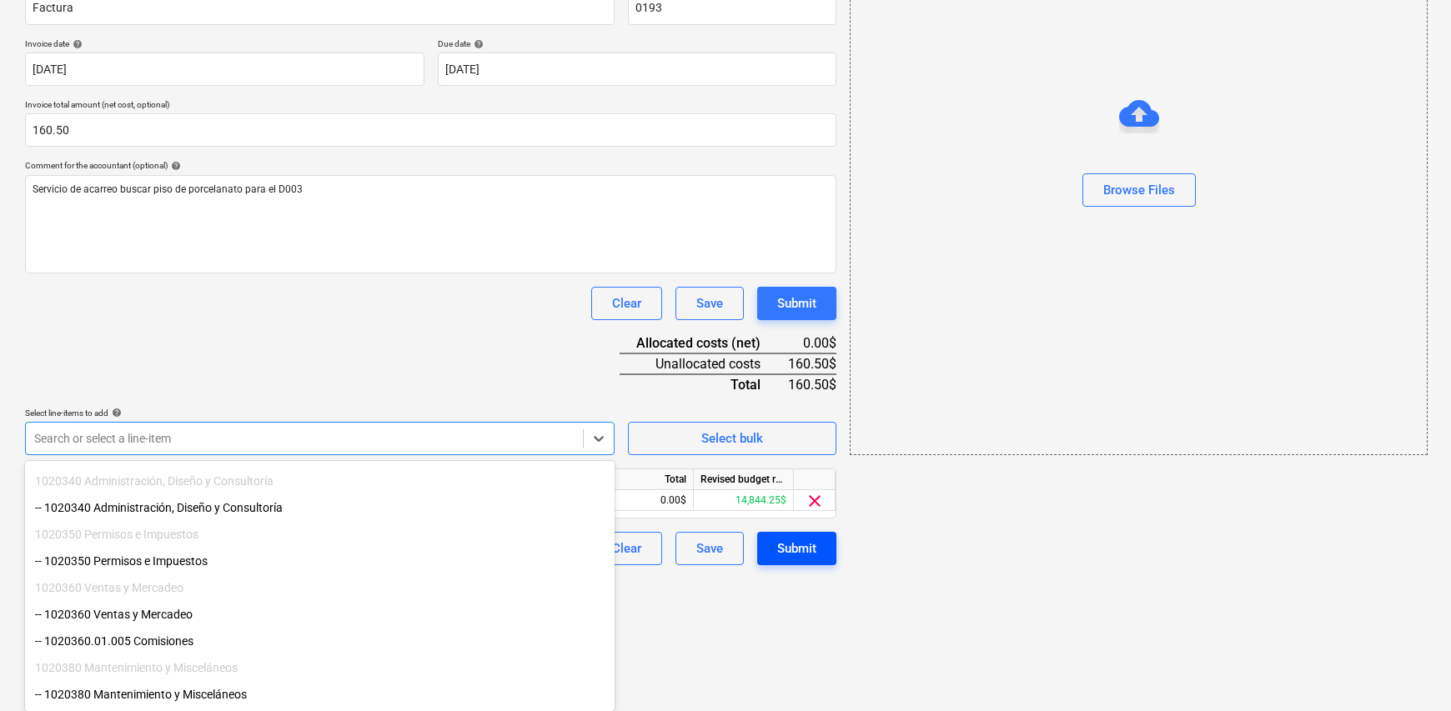
click at [766, 430] on html "Sales Projects Contacts Company Inbox Approvals format_size keyboard_arrow_down…" at bounding box center [725, 73] width 1451 height 711
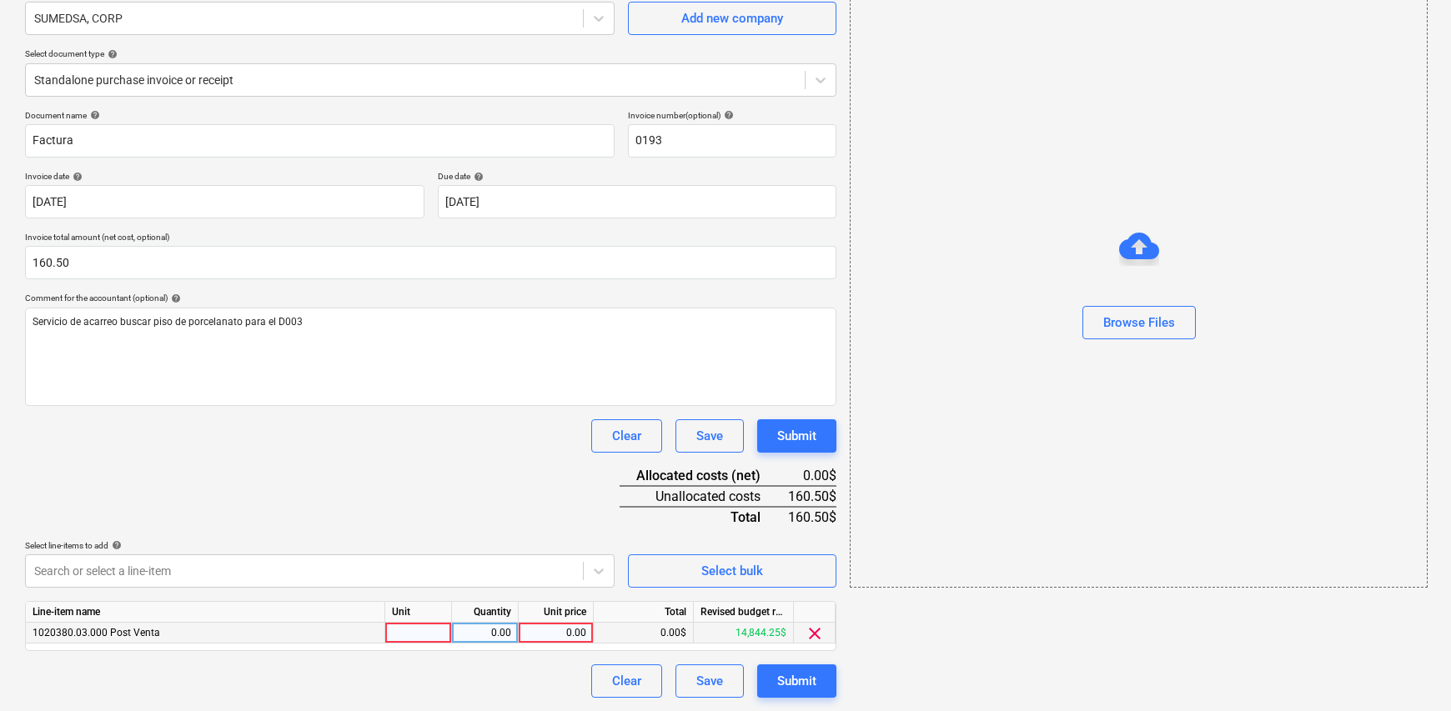
click at [434, 635] on div at bounding box center [418, 633] width 67 height 21
type input "1"
click at [470, 631] on div "0.00" at bounding box center [485, 633] width 53 height 21
click at [565, 631] on div "0.00" at bounding box center [555, 633] width 61 height 21
click at [572, 628] on input "16.50" at bounding box center [556, 633] width 74 height 20
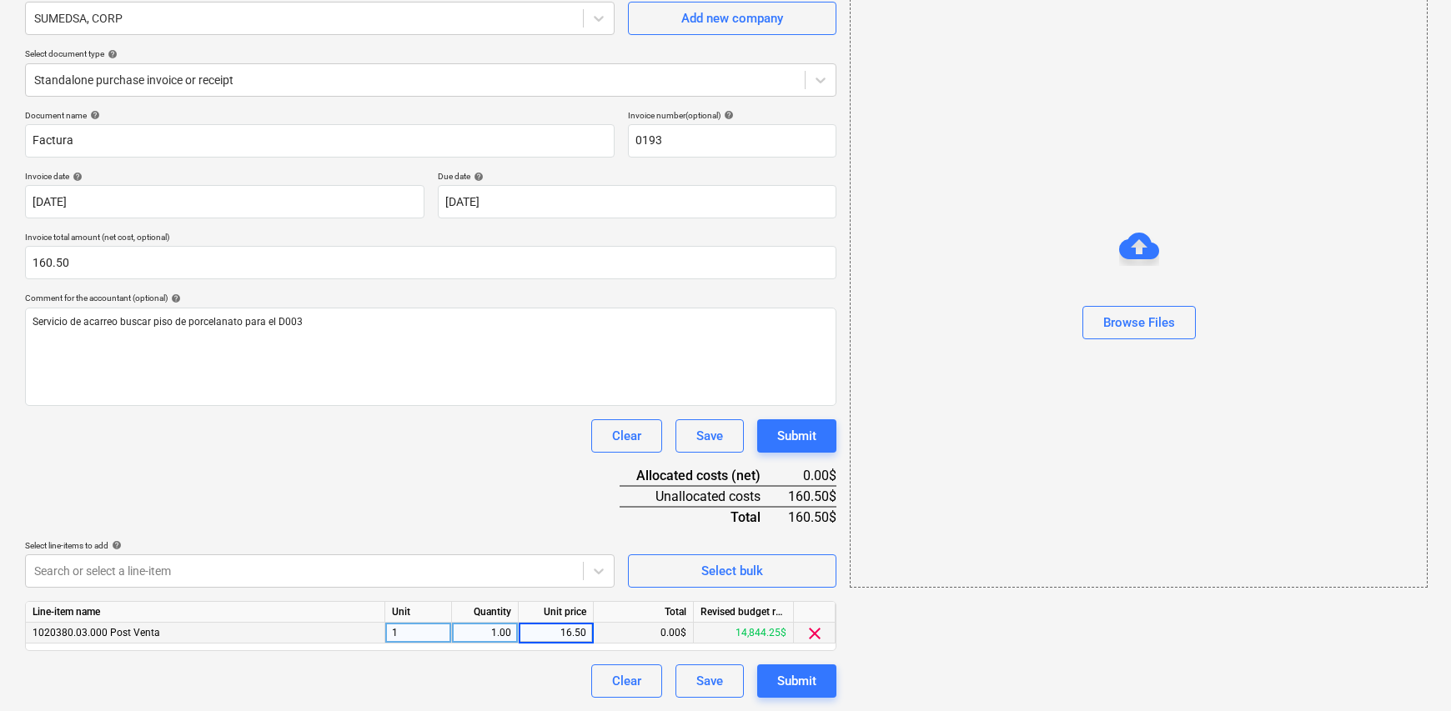
type input "160.50"
click at [510, 519] on div "Document name help Factura Invoice number (optional) help 0193 Invoice date hel…" at bounding box center [431, 404] width 812 height 588
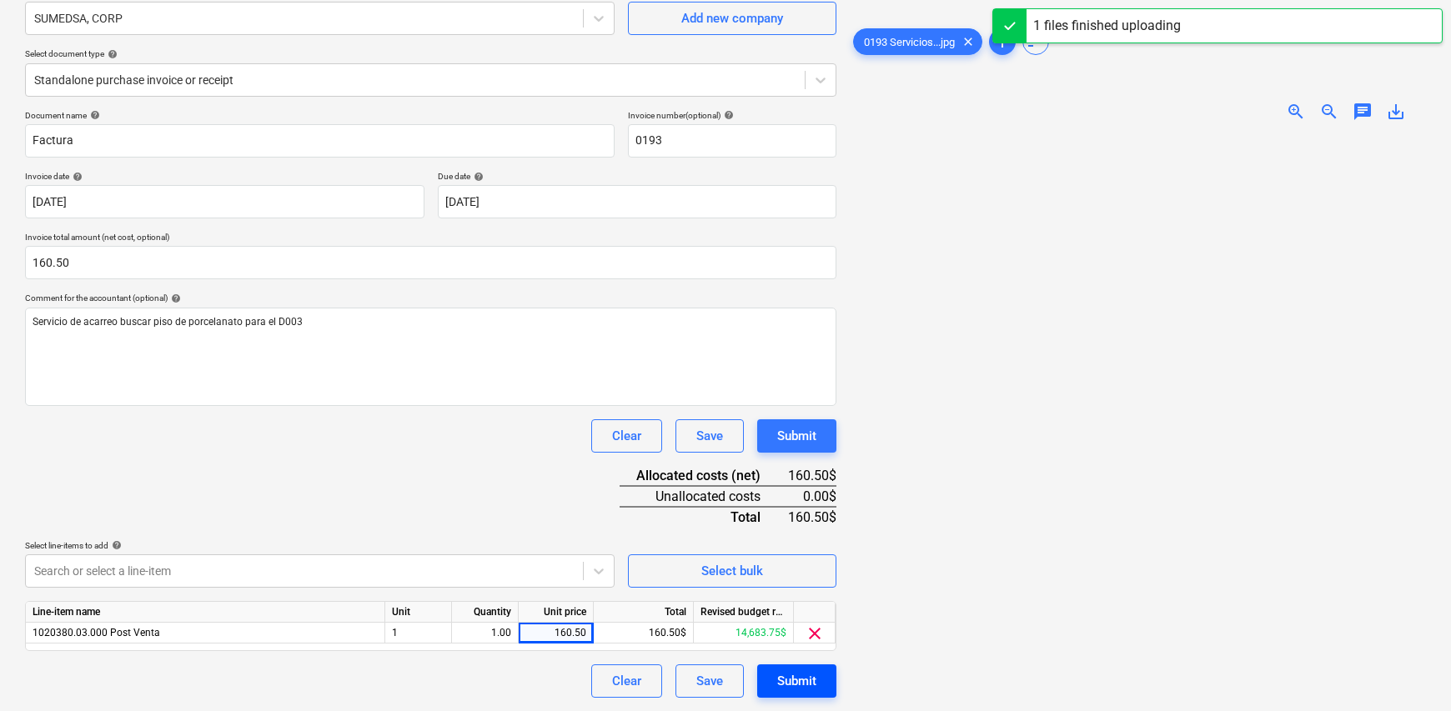
click at [796, 686] on div "Submit" at bounding box center [796, 682] width 39 height 22
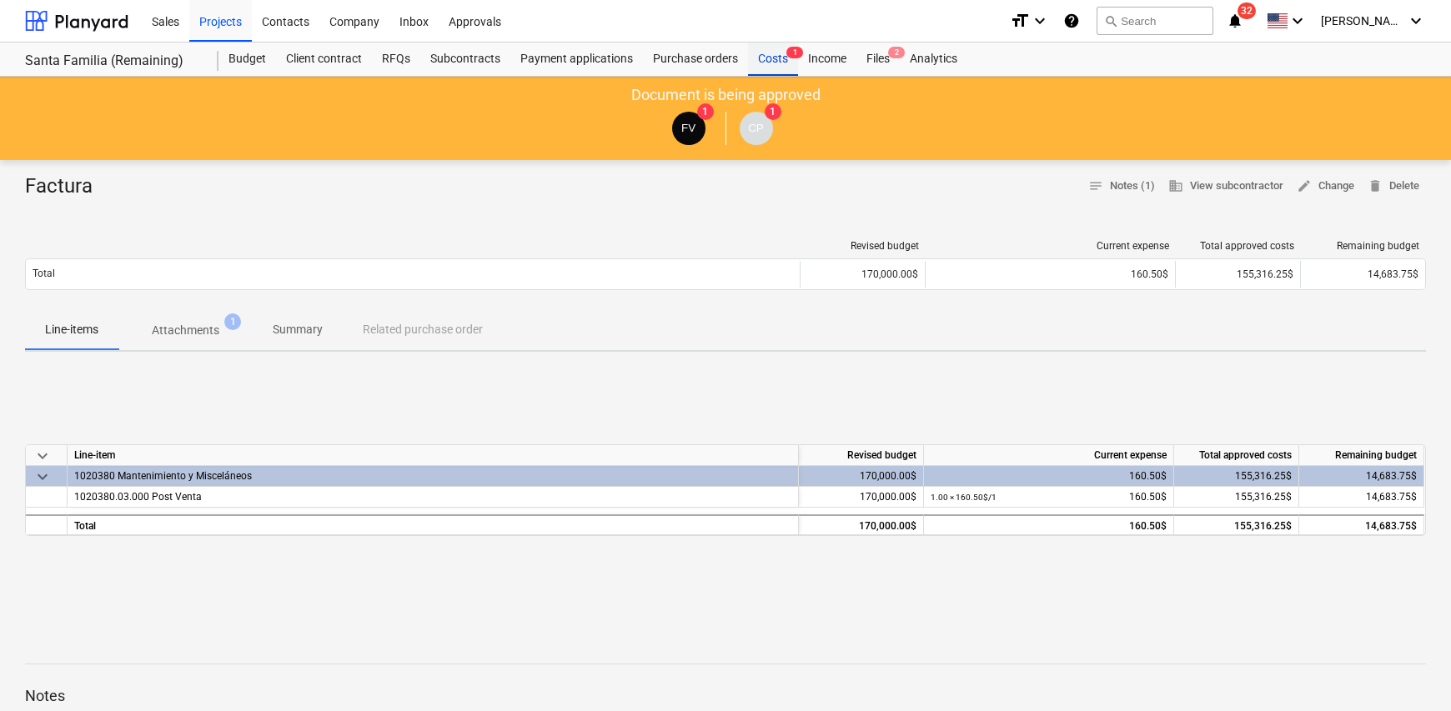
click at [763, 57] on div "Costs 1" at bounding box center [773, 59] width 50 height 33
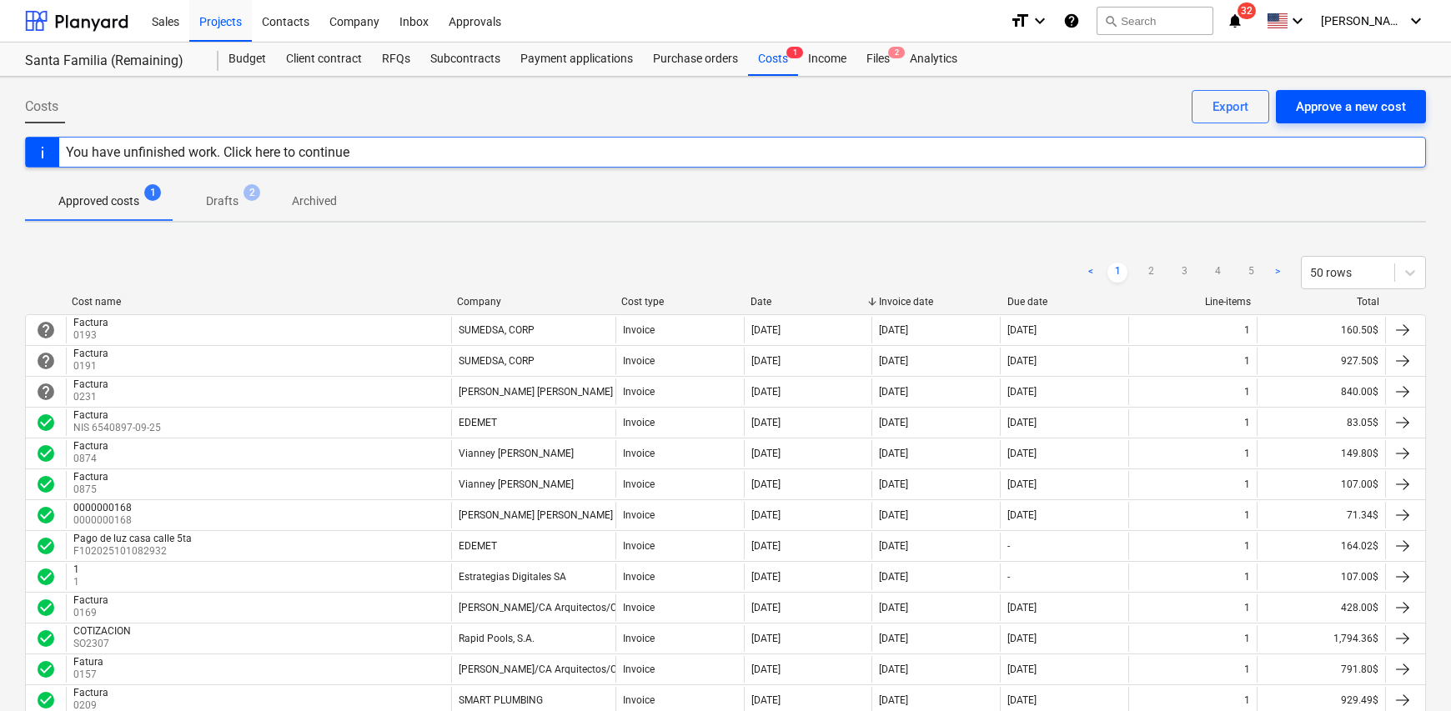
click at [1314, 109] on div "Approve a new cost" at bounding box center [1351, 107] width 110 height 22
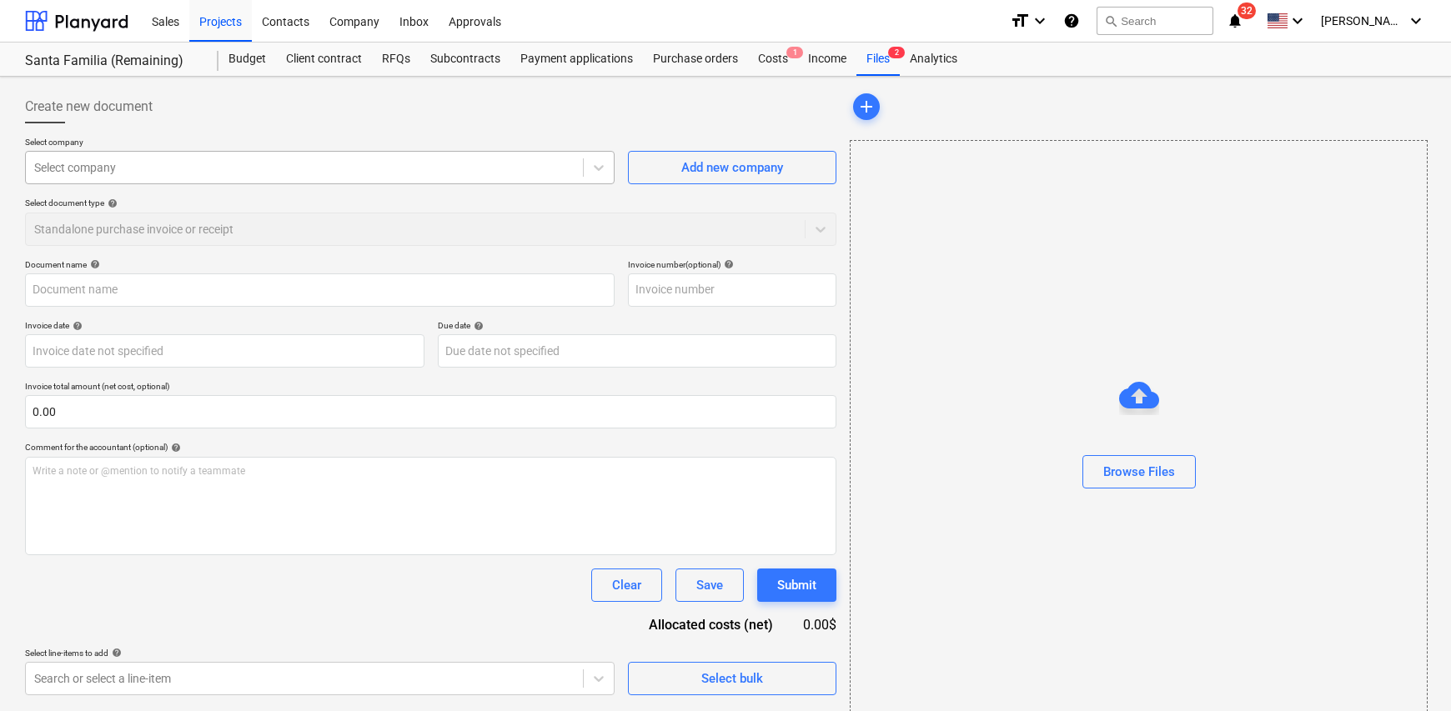
click at [75, 169] on div at bounding box center [304, 167] width 540 height 17
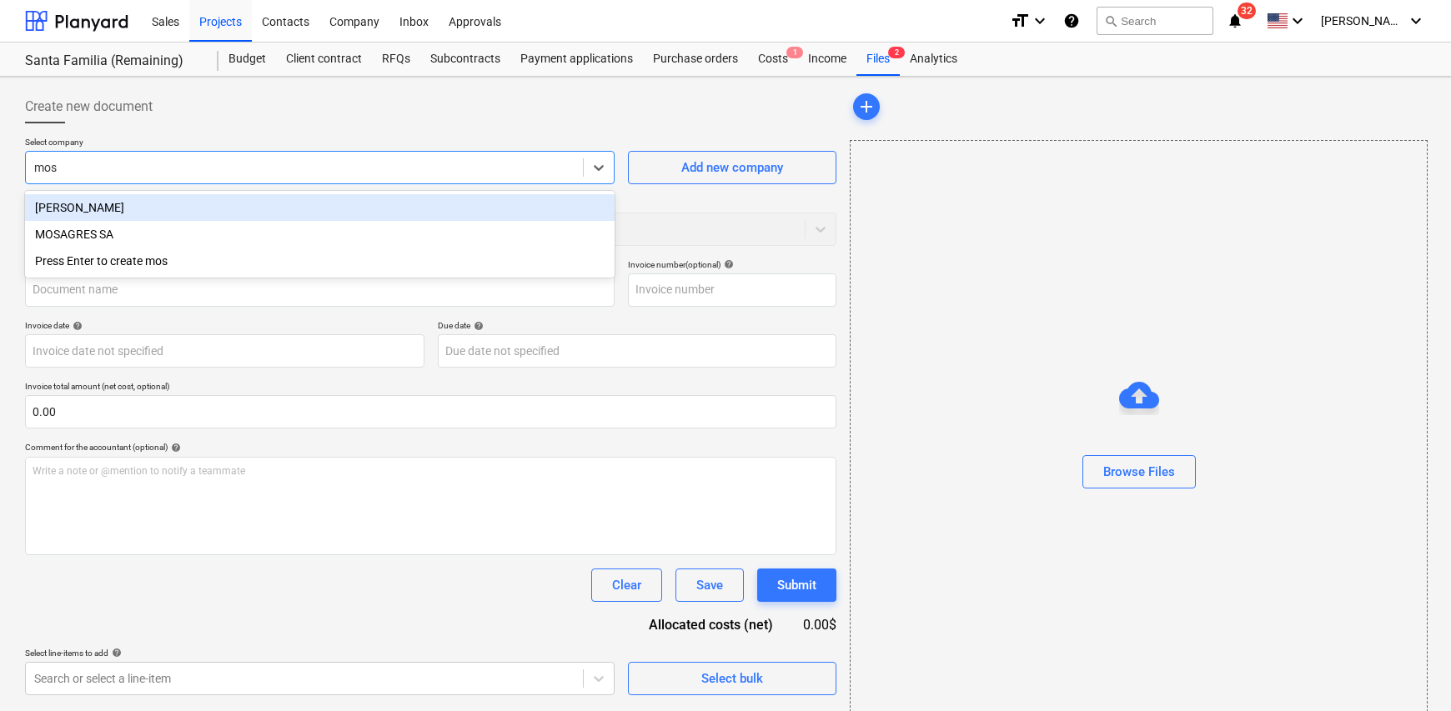
type input "mosa"
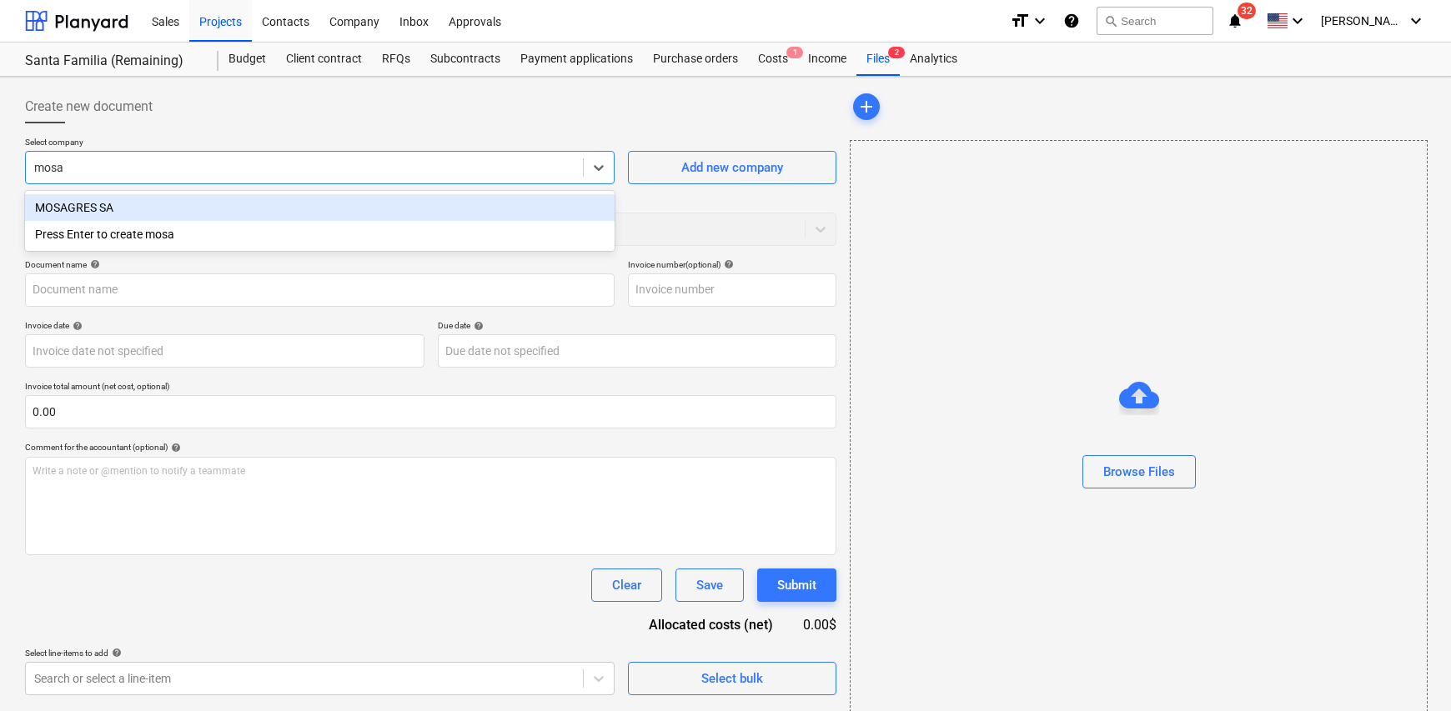
click at [83, 212] on div "MOSAGRES SA" at bounding box center [320, 207] width 590 height 27
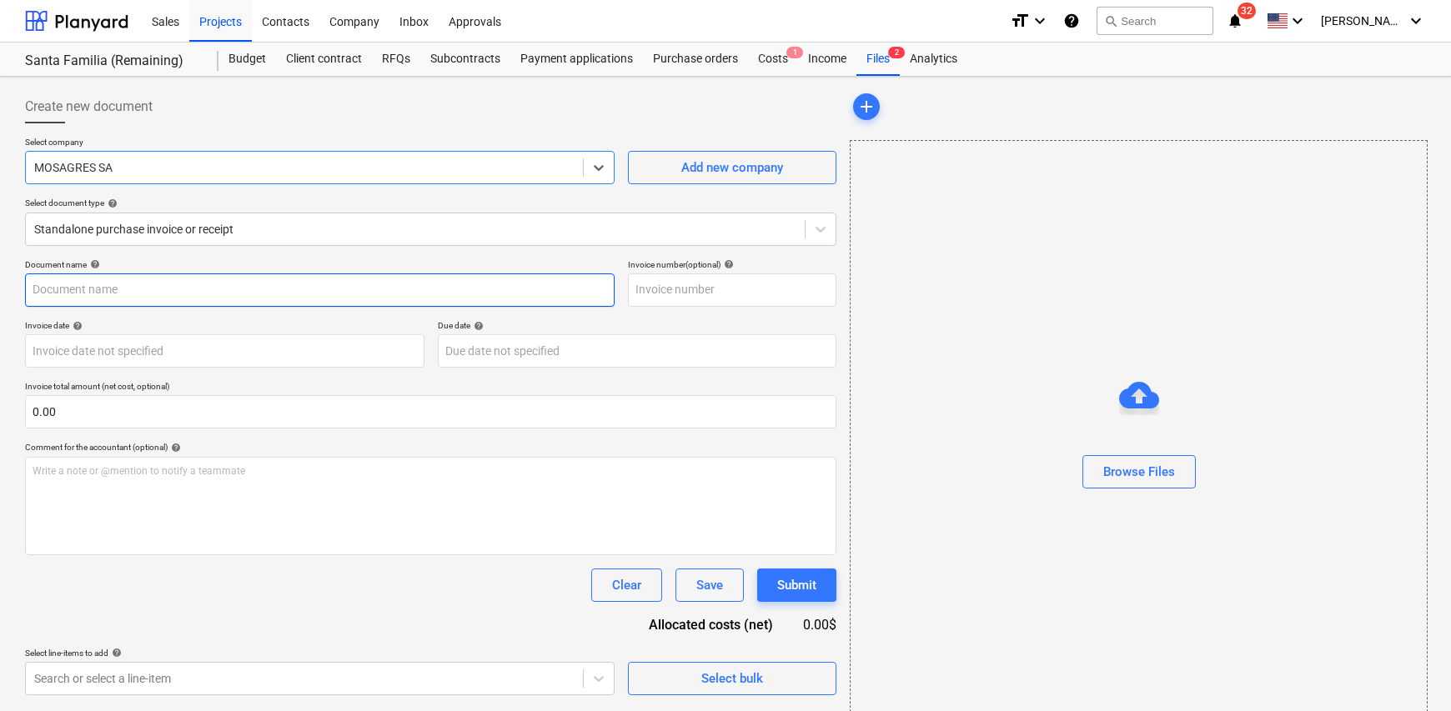
click at [100, 288] on input "text" at bounding box center [320, 290] width 590 height 33
click at [222, 288] on input "Factura Reembolso a Sumedsa" at bounding box center [320, 290] width 590 height 33
drag, startPoint x: 253, startPoint y: 291, endPoint x: 72, endPoint y: 290, distance: 181.0
click at [72, 290] on input "Factura Reembolso a Sumedsa Corp" at bounding box center [320, 290] width 590 height 33
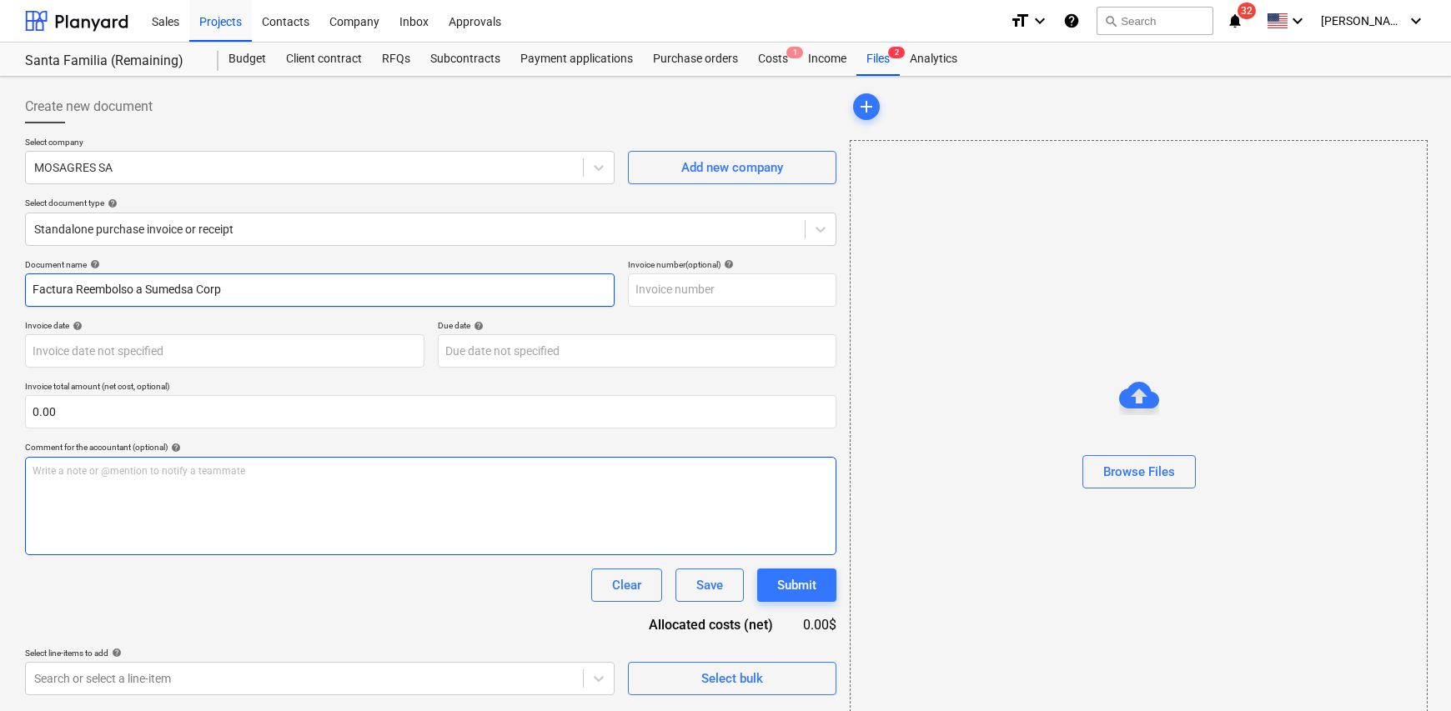
type input "Factura Reembolso a Sumedsa Corp"
click at [102, 493] on div "Write a note or @mention to notify a teammate [PERSON_NAME]" at bounding box center [431, 506] width 812 height 98
paste div
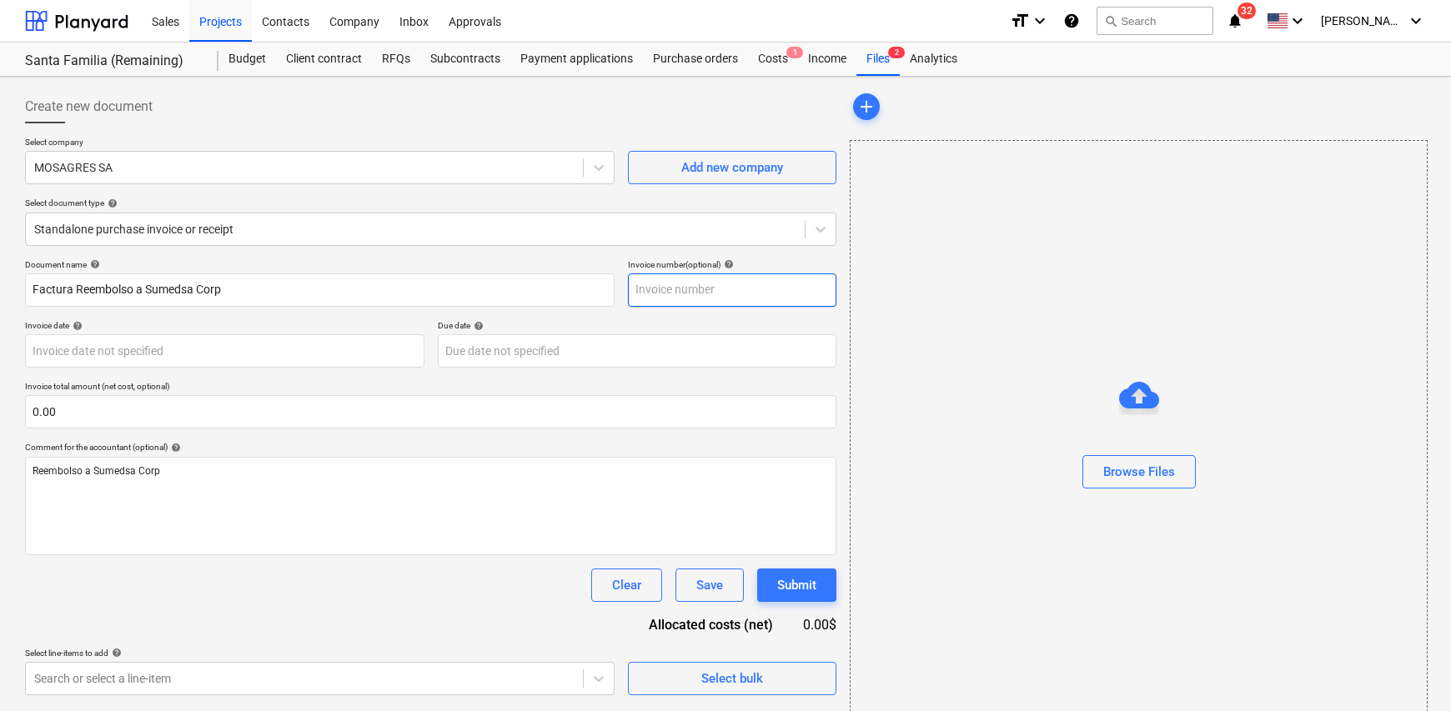
click at [716, 290] on input "text" at bounding box center [732, 290] width 209 height 33
click at [635, 285] on input "text" at bounding box center [732, 290] width 209 height 33
type input "1519"
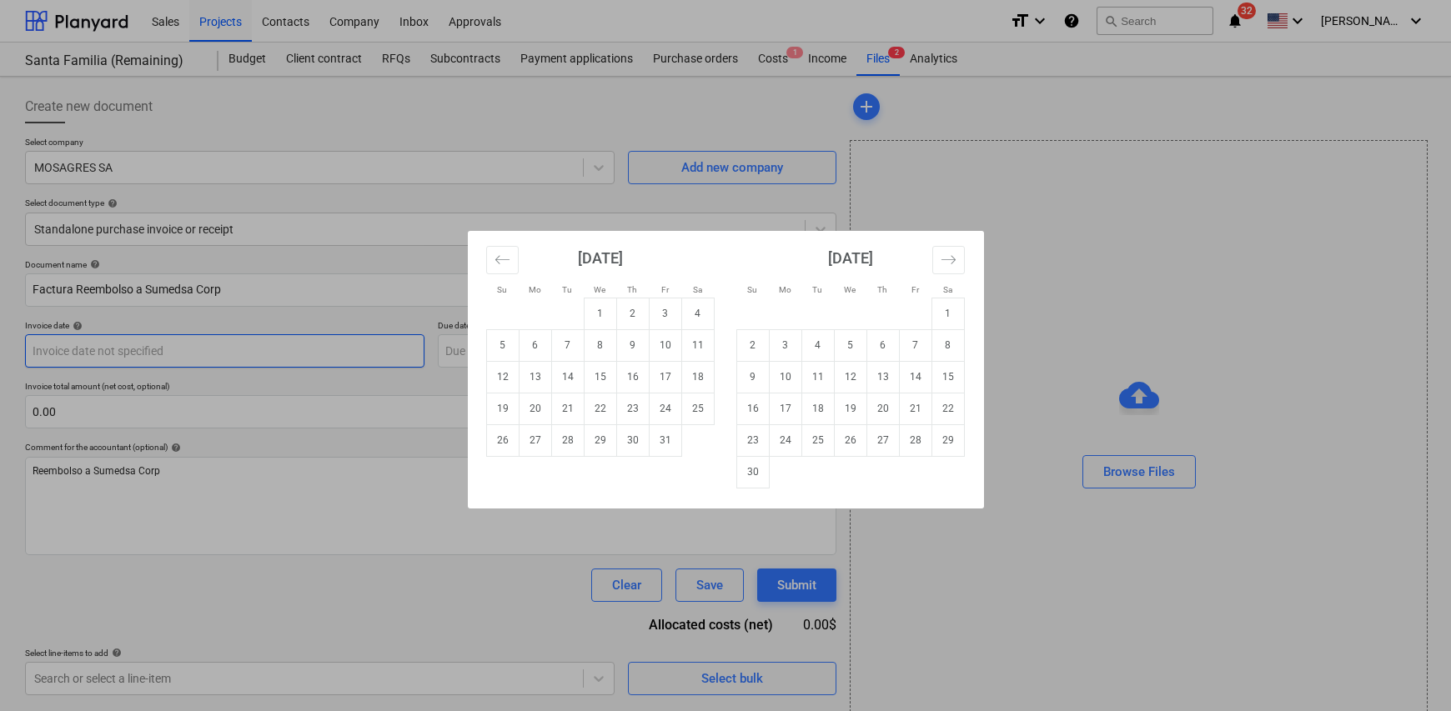
click at [232, 352] on body "Sales Projects Contacts Company Inbox Approvals format_size keyboard_arrow_down…" at bounding box center [725, 355] width 1451 height 711
click at [666, 310] on td "3" at bounding box center [665, 314] width 33 height 32
type input "[DATE]"
click at [483, 341] on body "Sales Projects Contacts Company Inbox Approvals format_size keyboard_arrow_down…" at bounding box center [725, 355] width 1451 height 711
click at [616, 440] on tr "26 27 28 29 30 31" at bounding box center [600, 441] width 228 height 32
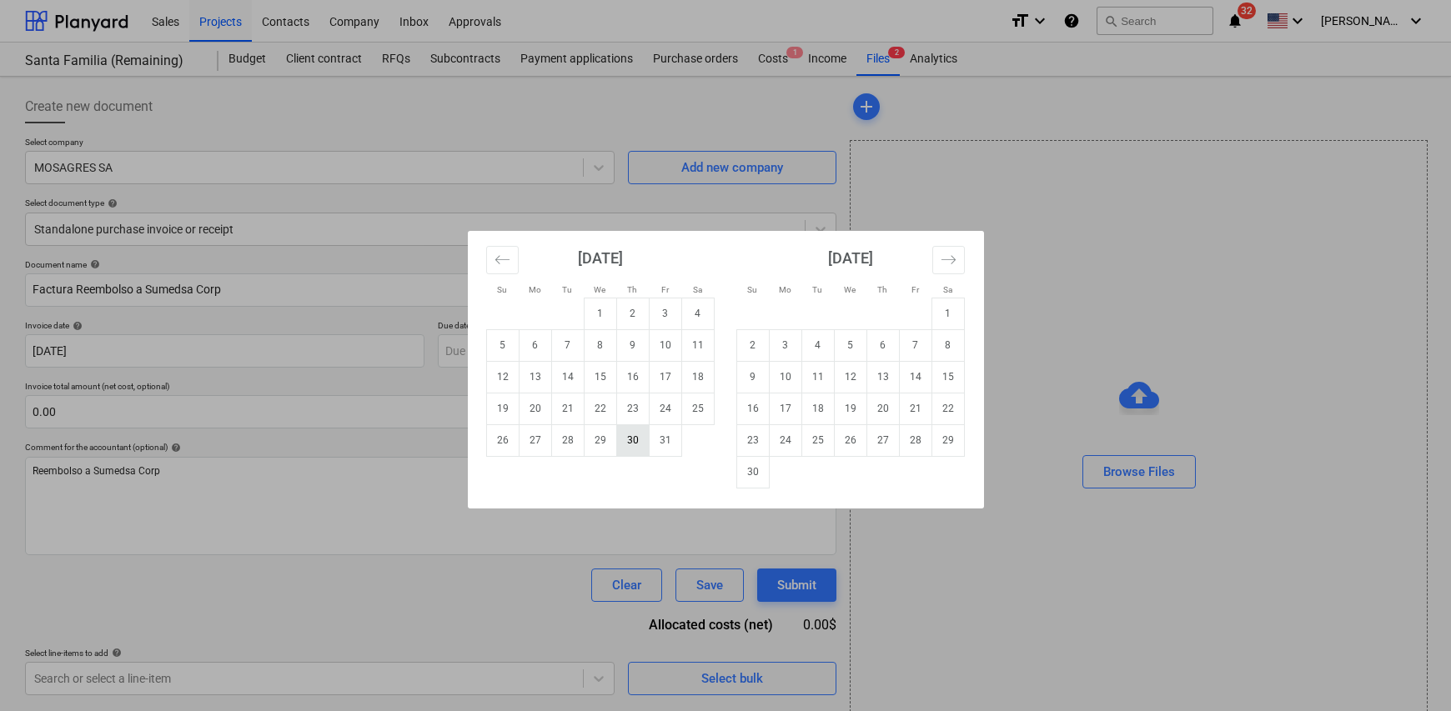
click at [631, 441] on td "30" at bounding box center [632, 441] width 33 height 32
type input "[DATE]"
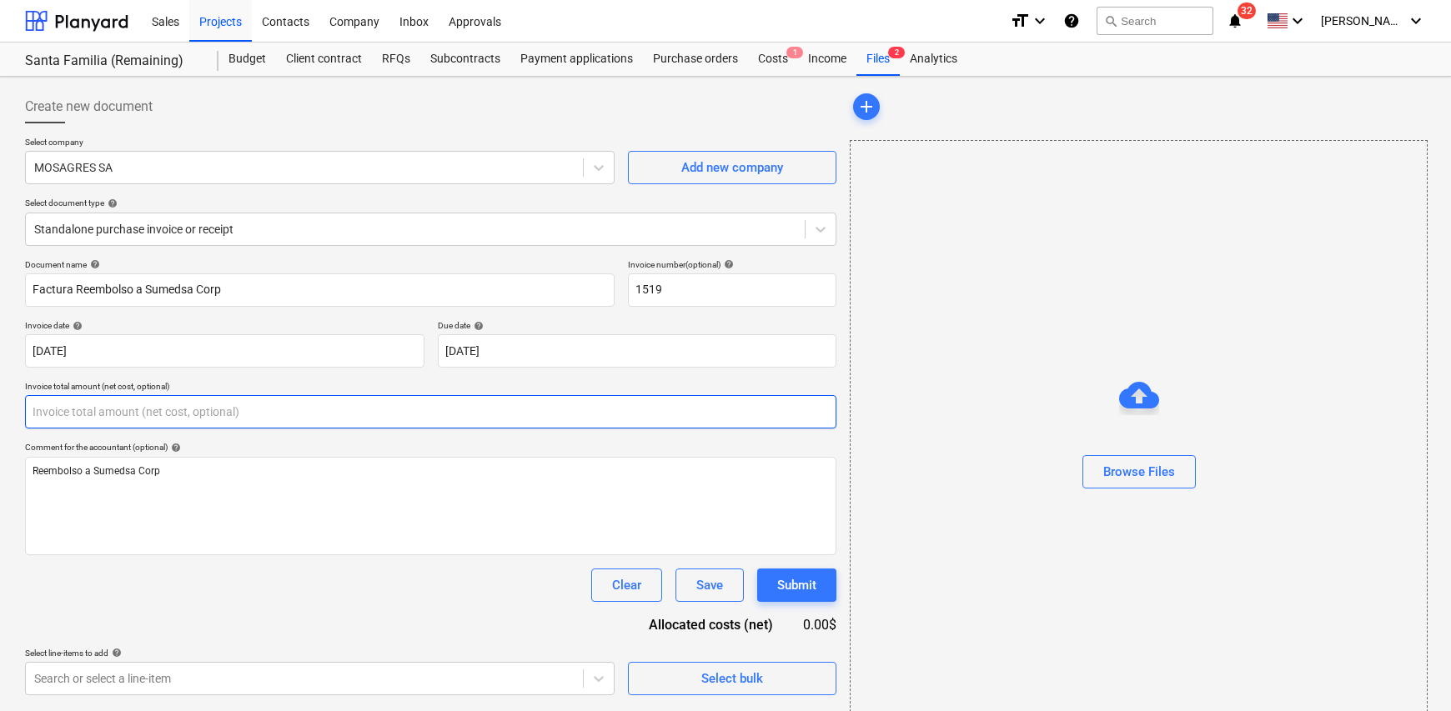
click at [156, 410] on input "text" at bounding box center [431, 411] width 812 height 33
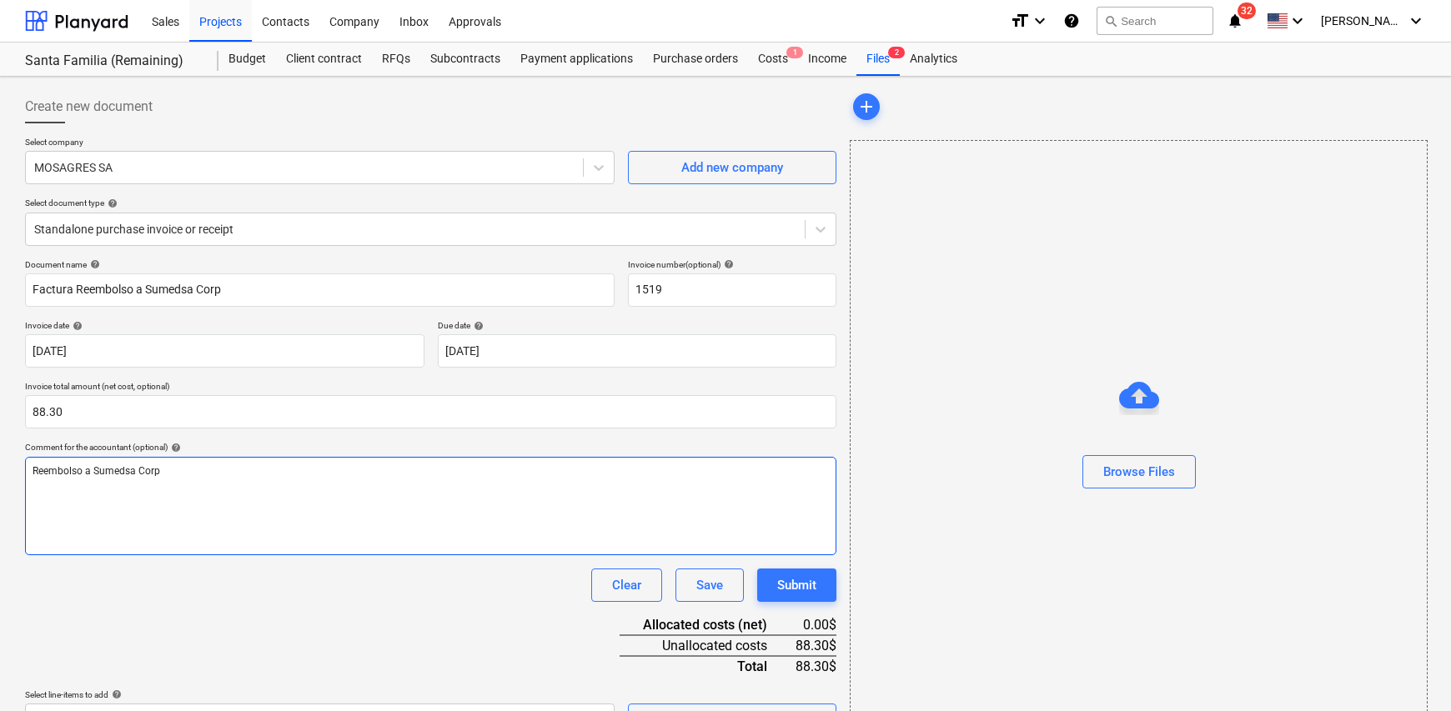
type input "88.30"
drag, startPoint x: 229, startPoint y: 460, endPoint x: 229, endPoint y: 469, distance: 8.4
click at [229, 464] on div "Reembolso a Sumedsa Corp" at bounding box center [431, 506] width 812 height 98
drag, startPoint x: 106, startPoint y: 471, endPoint x: 306, endPoint y: 501, distance: 202.4
click at [306, 501] on div "Reembolso a Sumedsa Corp por piso faltamte para zocalos ." at bounding box center [431, 506] width 812 height 98
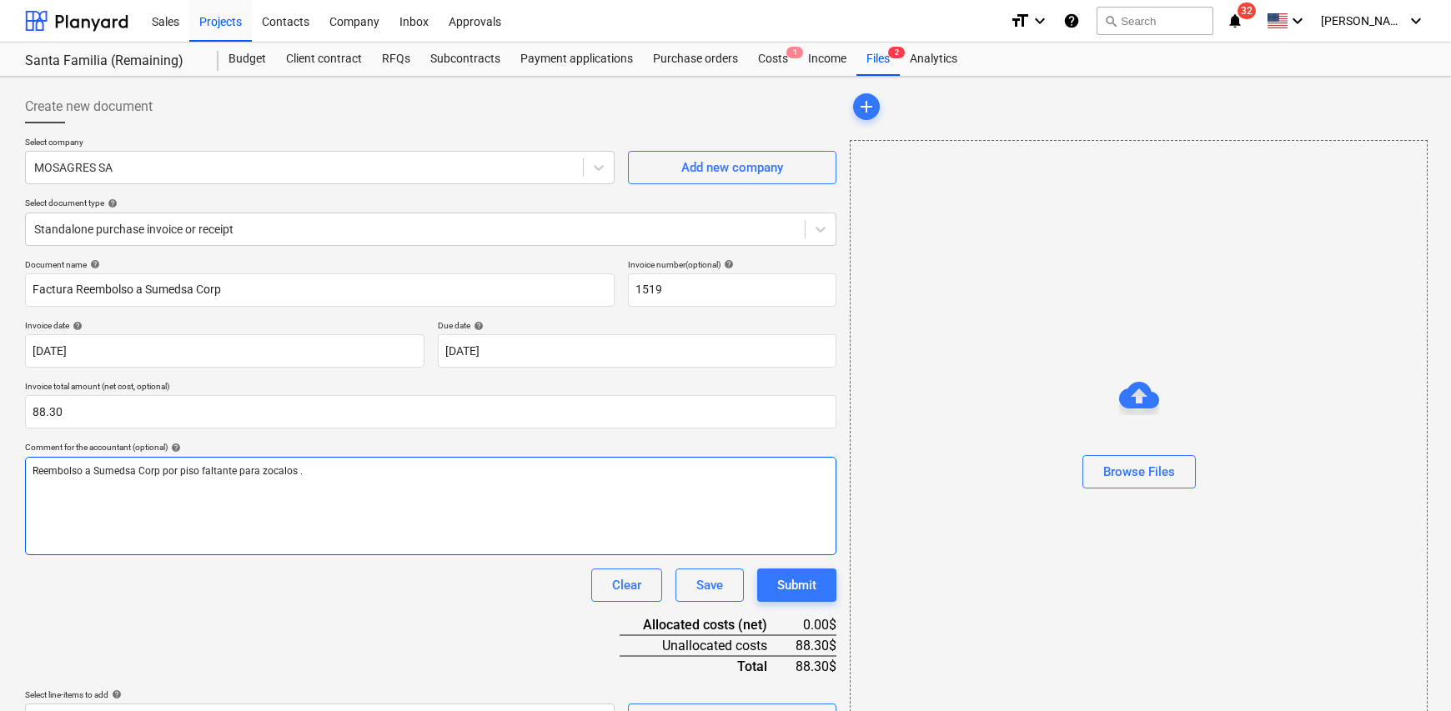
click at [389, 505] on div "Reembolso a Sumedsa Corp por piso faltante para zocalos ." at bounding box center [431, 506] width 812 height 98
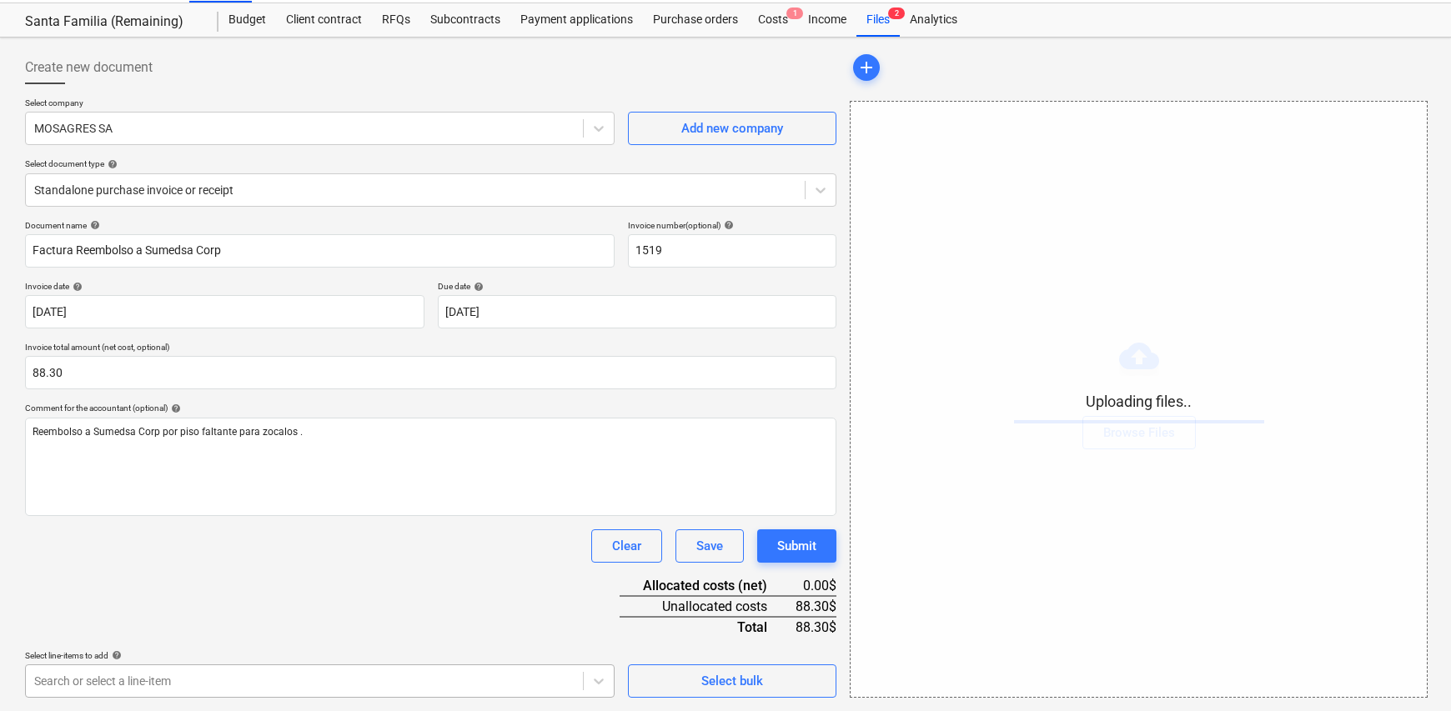
scroll to position [283, 0]
click at [217, 672] on body "Sales Projects Contacts Company Inbox Approvals format_size keyboard_arrow_down…" at bounding box center [725, 316] width 1451 height 711
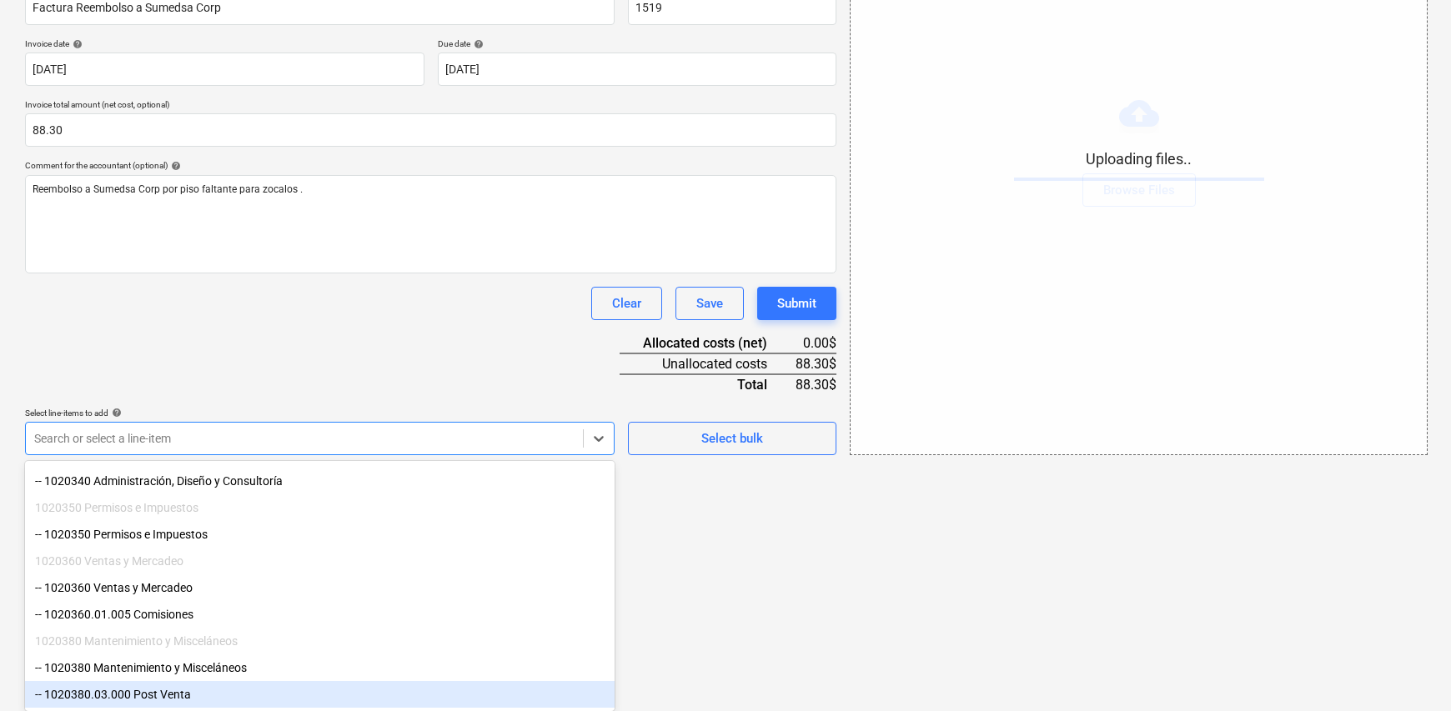
click at [244, 693] on div "-- 1020380.03.000 Post Venta" at bounding box center [320, 694] width 590 height 27
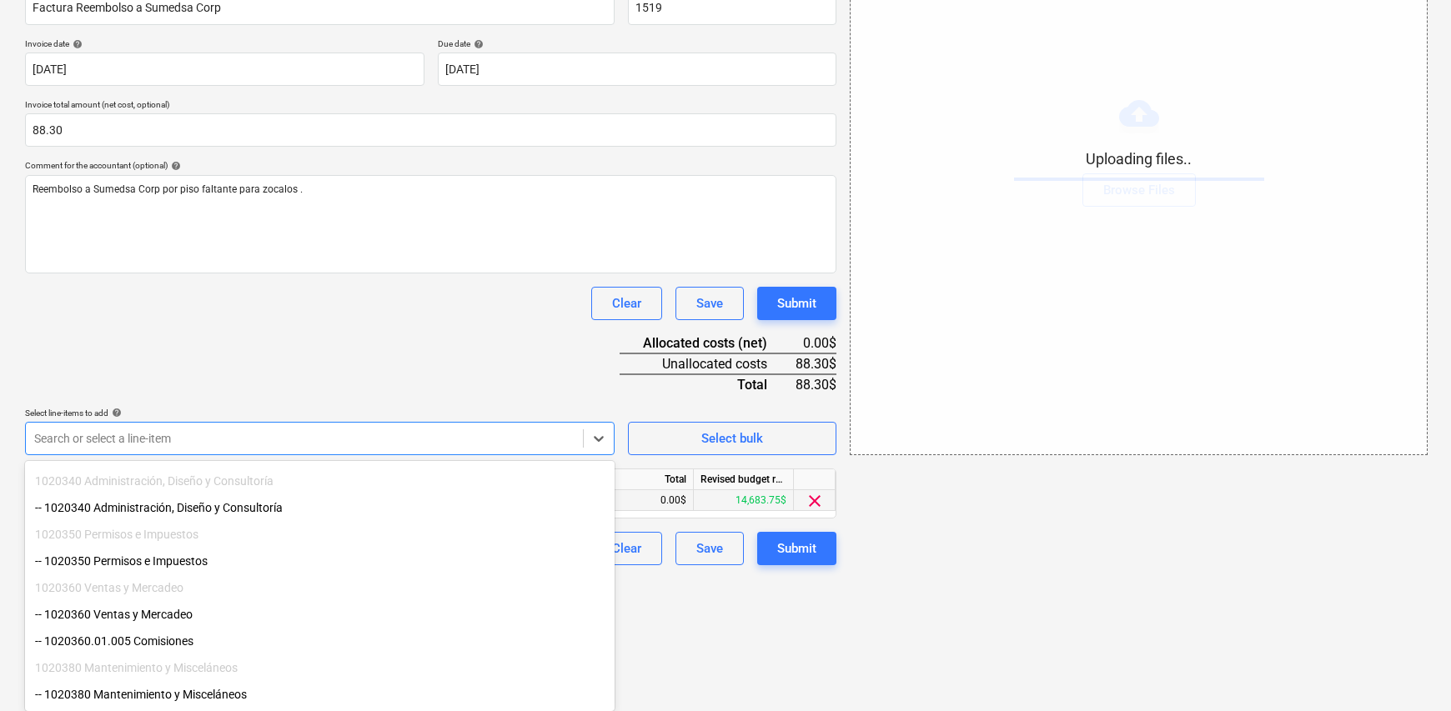
scroll to position [149, 0]
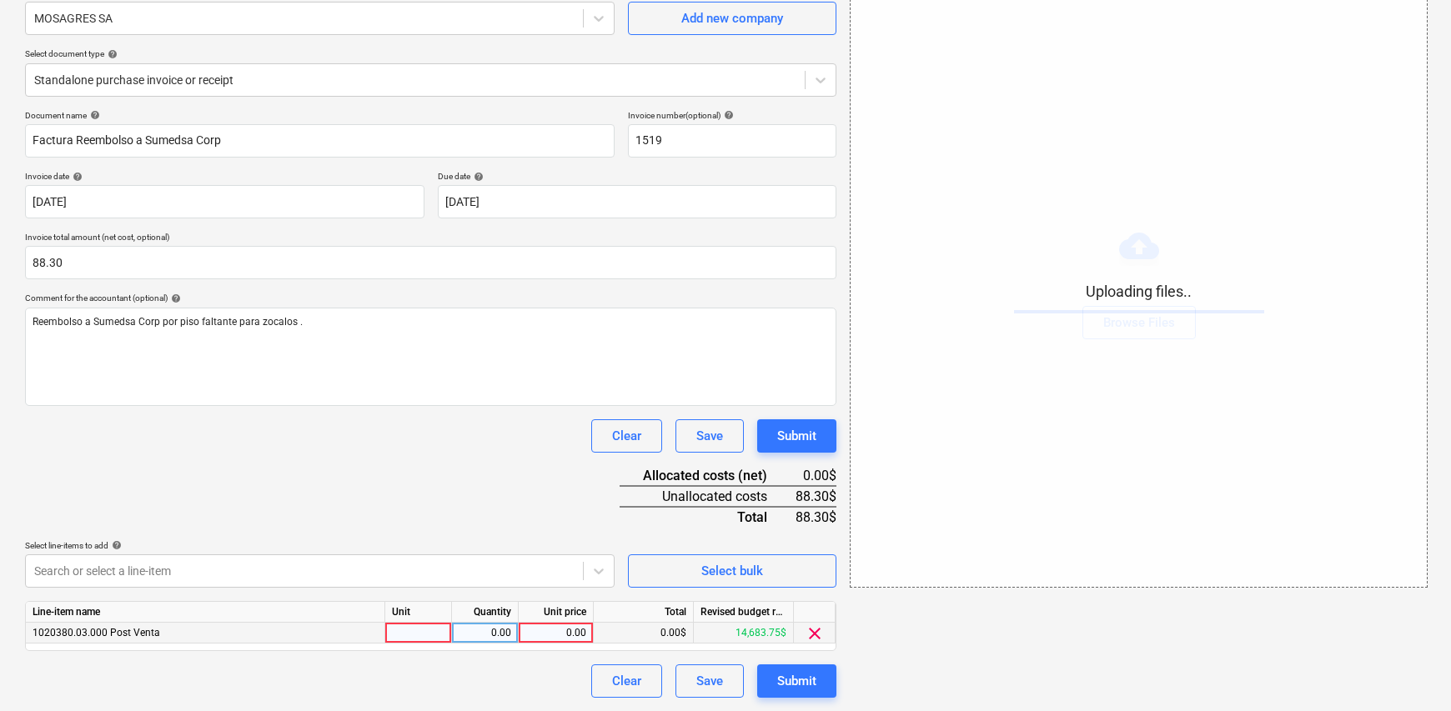
click at [796, 562] on html "Sales Projects Contacts Company Inbox Approvals format_size keyboard_arrow_down…" at bounding box center [725, 206] width 1451 height 711
click at [417, 638] on div at bounding box center [418, 633] width 67 height 21
click at [418, 623] on div at bounding box center [418, 633] width 67 height 21
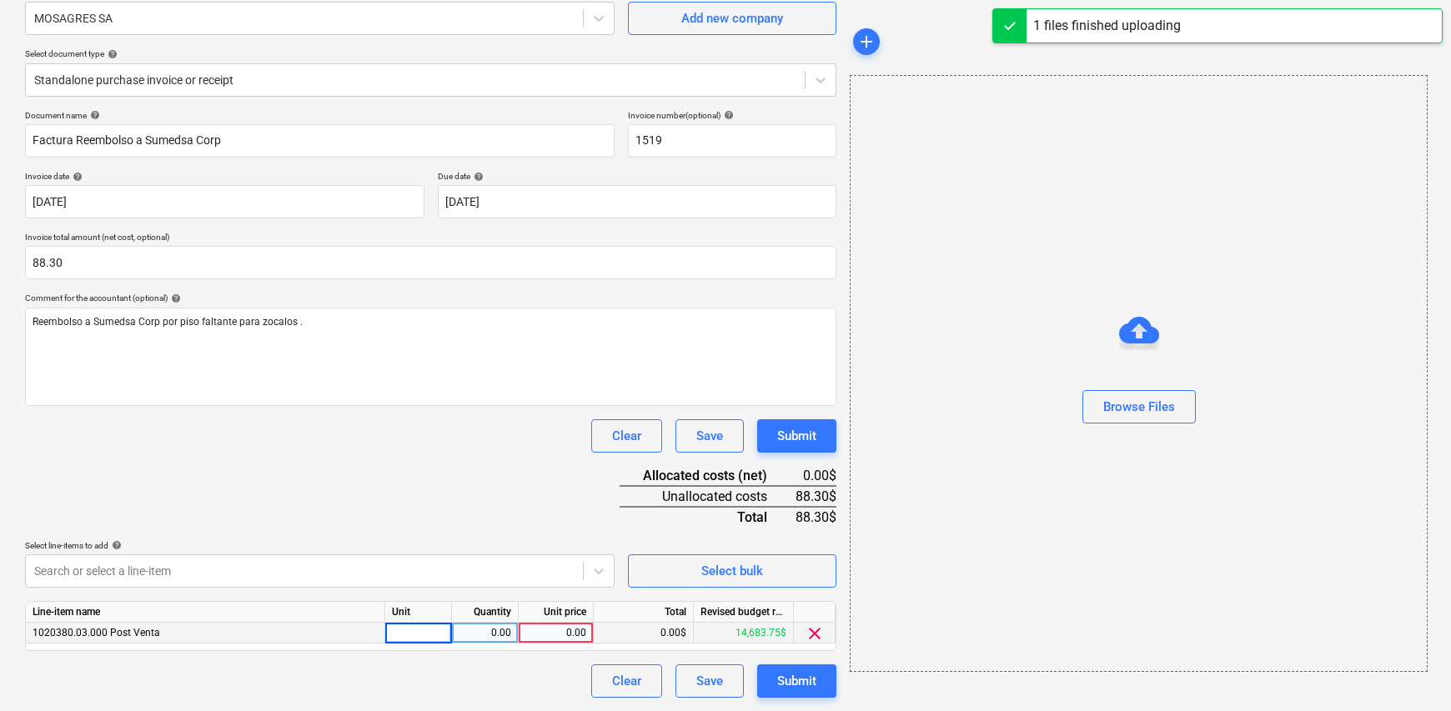
type input "1"
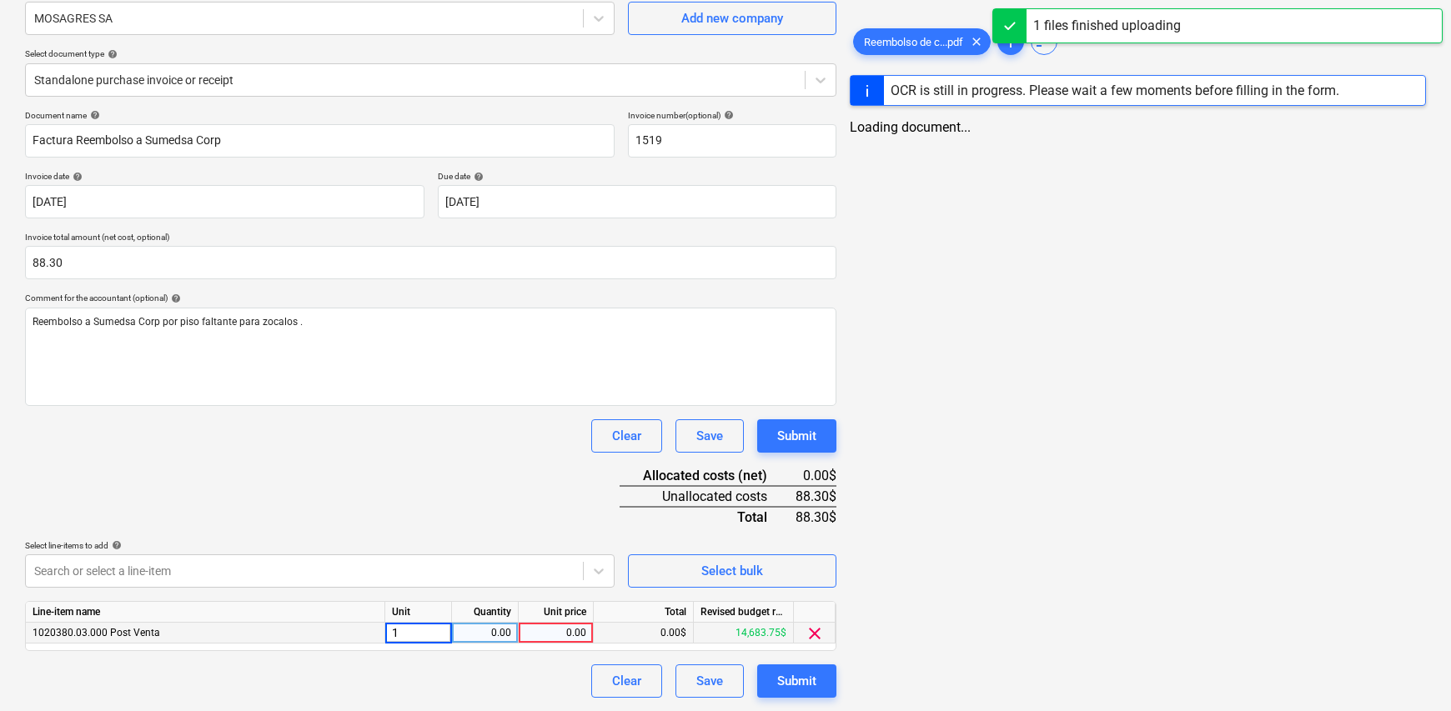
click at [455, 628] on div "0.00" at bounding box center [485, 633] width 67 height 21
type input "1"
click at [559, 637] on div "0.00" at bounding box center [555, 633] width 61 height 21
type input "88.30"
click at [333, 493] on div "Document name help Factura Reembolso a Sumedsa Corp Invoice number (optional) h…" at bounding box center [431, 404] width 812 height 588
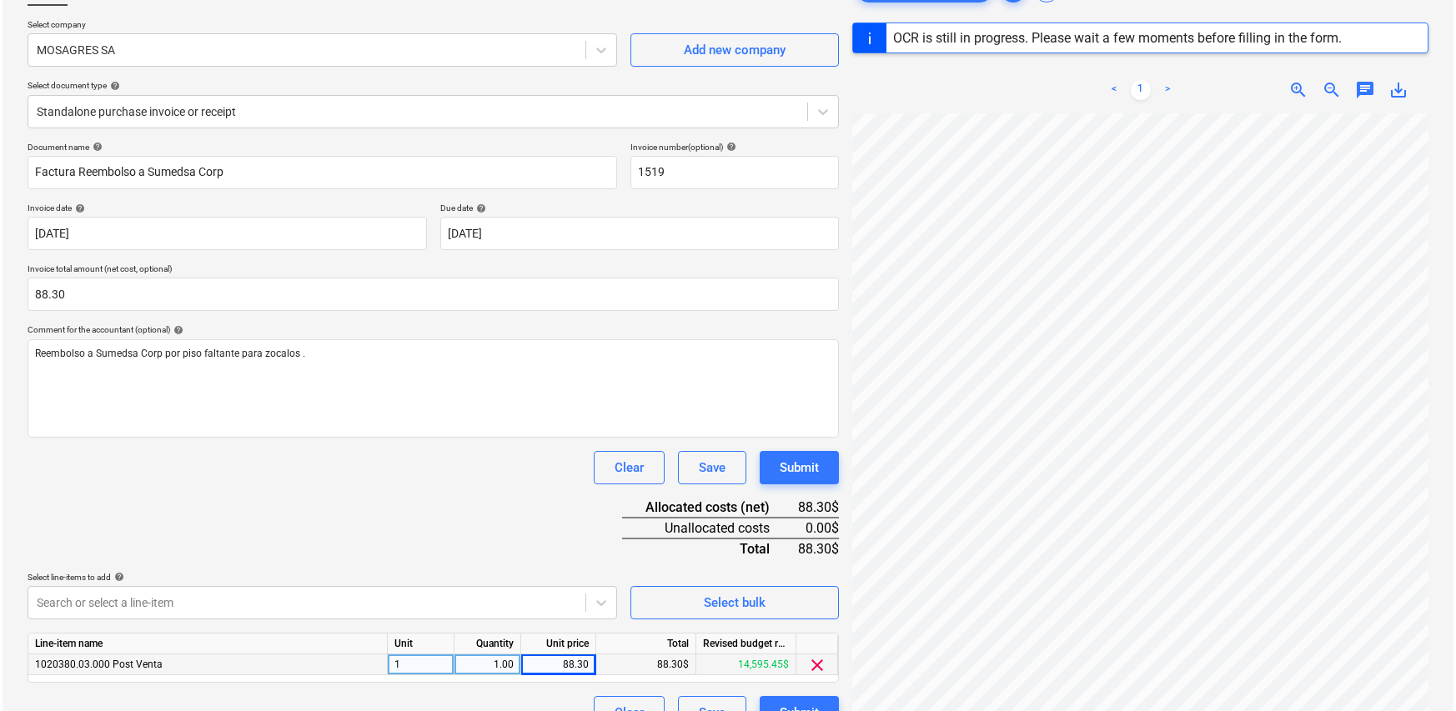
scroll to position [197, 0]
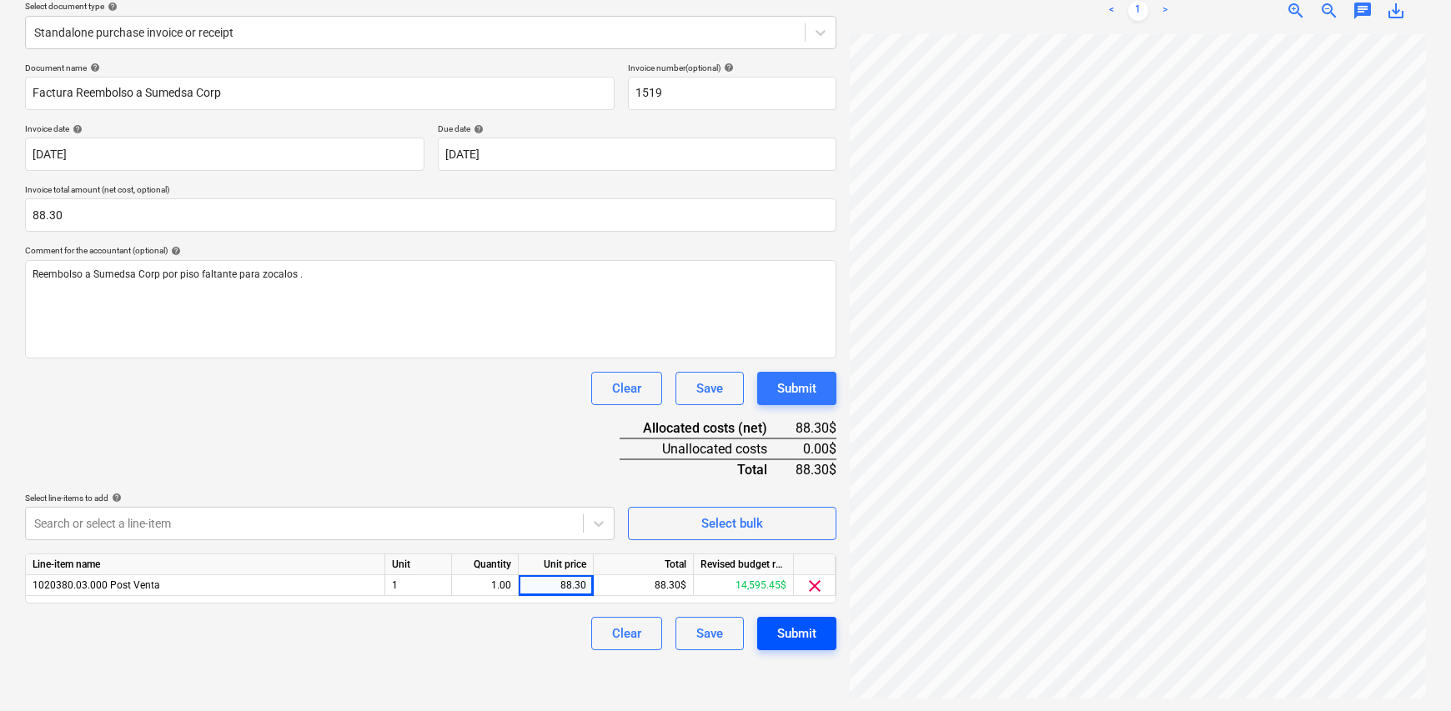
click at [792, 628] on div "Submit" at bounding box center [796, 634] width 39 height 22
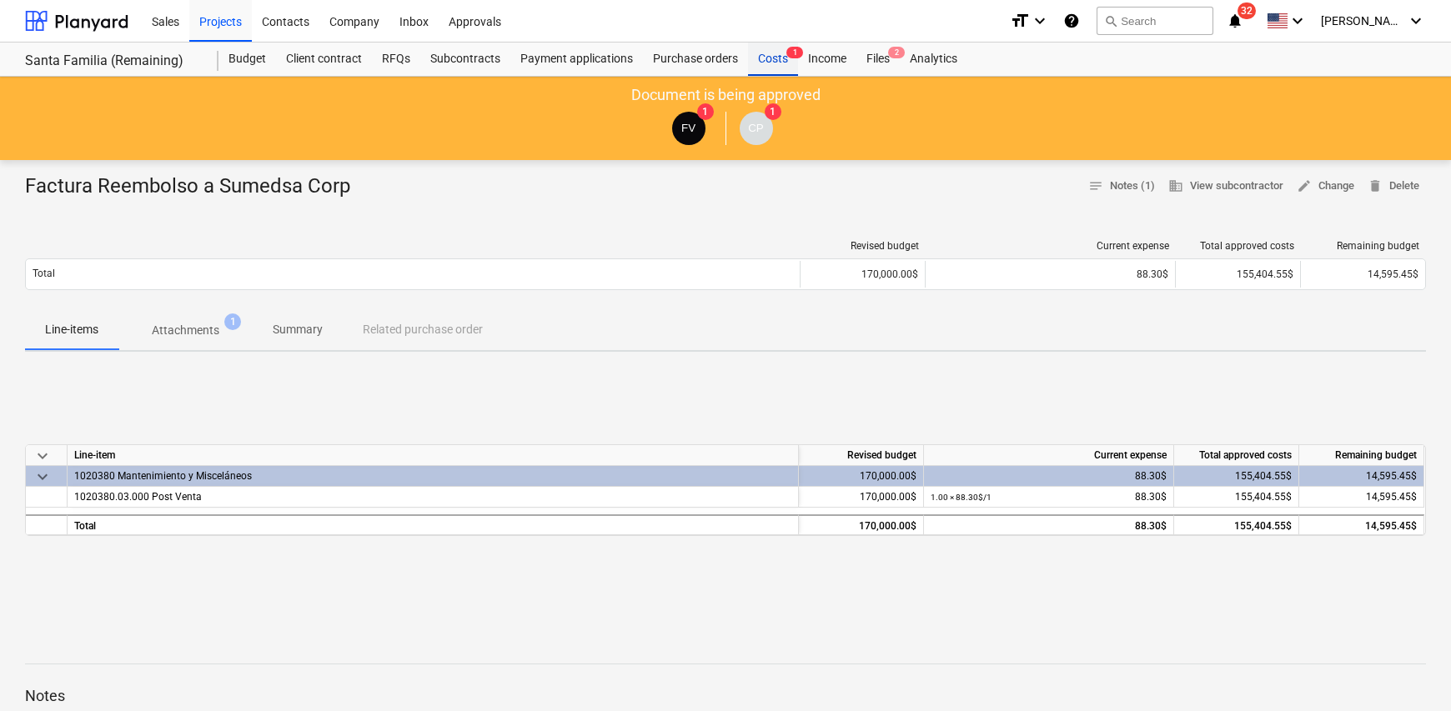
click at [772, 63] on div "Costs 1" at bounding box center [773, 59] width 50 height 33
